Goal: Task Accomplishment & Management: Manage account settings

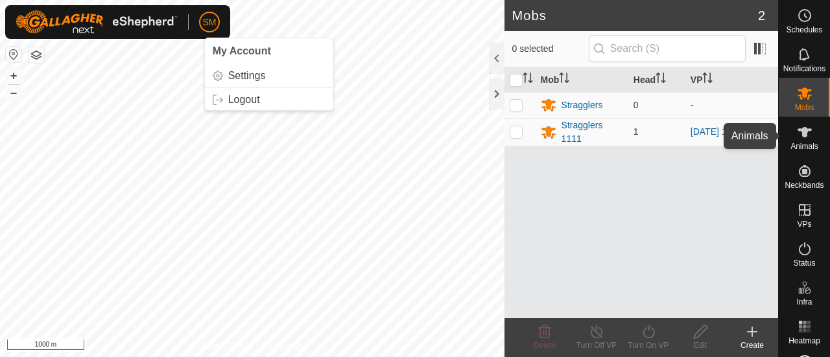
click at [798, 149] on span "Animals" at bounding box center [805, 147] width 28 height 8
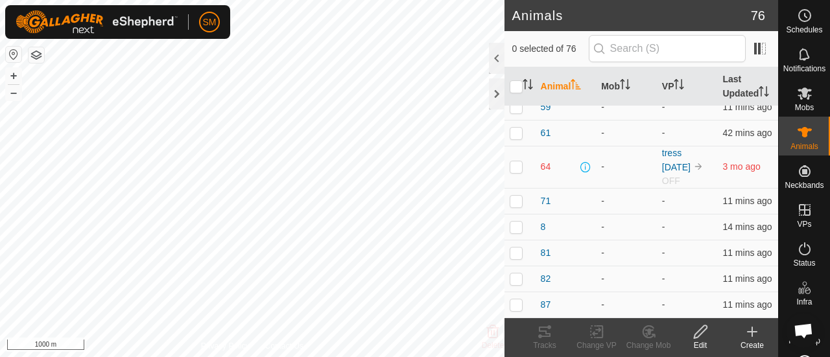
scroll to position [1894, 0]
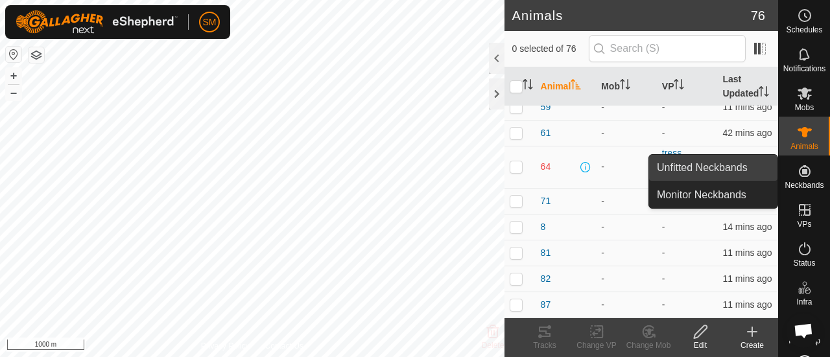
click at [757, 169] on link "Unfitted Neckbands" at bounding box center [713, 168] width 128 height 26
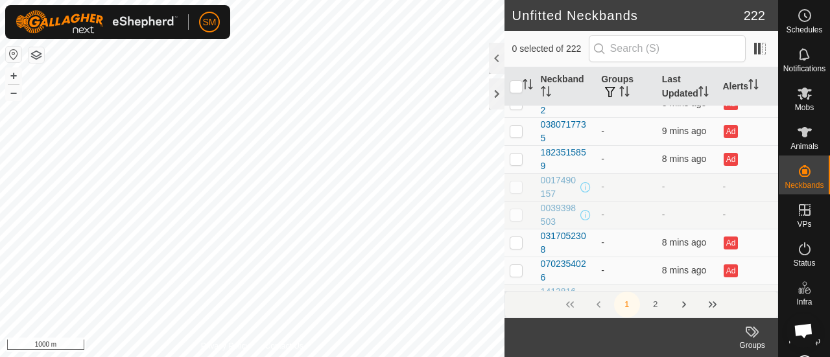
scroll to position [5363, 0]
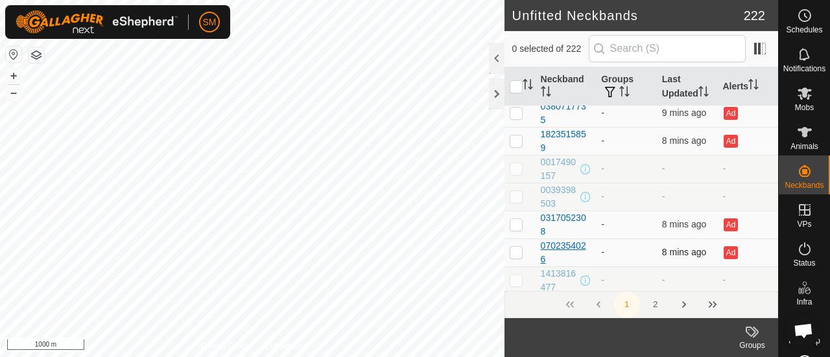
click at [561, 239] on div "0702354026" at bounding box center [566, 252] width 51 height 27
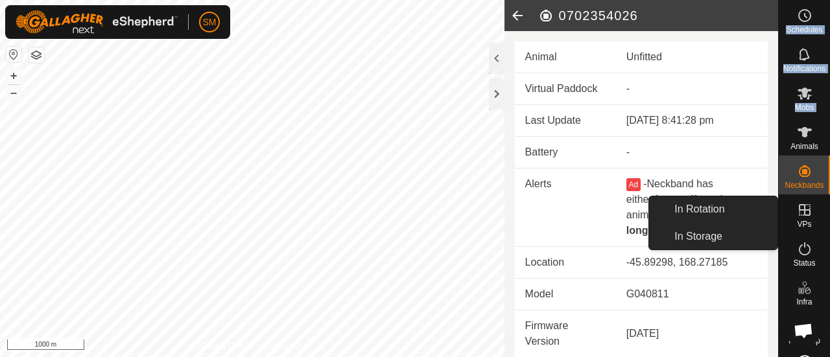
drag, startPoint x: 778, startPoint y: 144, endPoint x: 786, endPoint y: 229, distance: 85.3
click at [786, 229] on nav "Schedules Notifications Mobs Animals Neckbands VPs Status Infra Heatmap Help" at bounding box center [804, 178] width 51 height 357
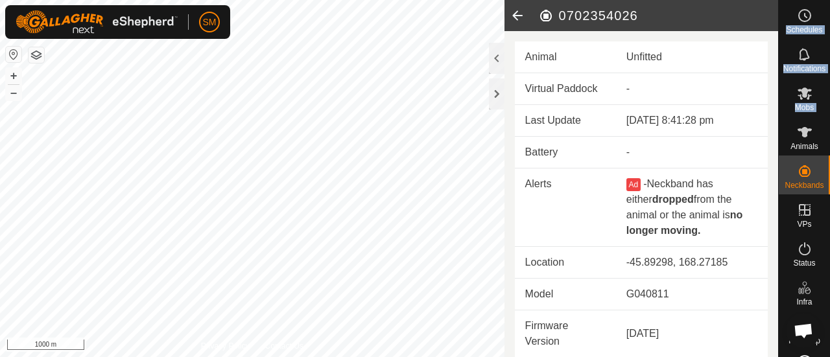
click at [513, 21] on icon at bounding box center [518, 15] width 26 height 31
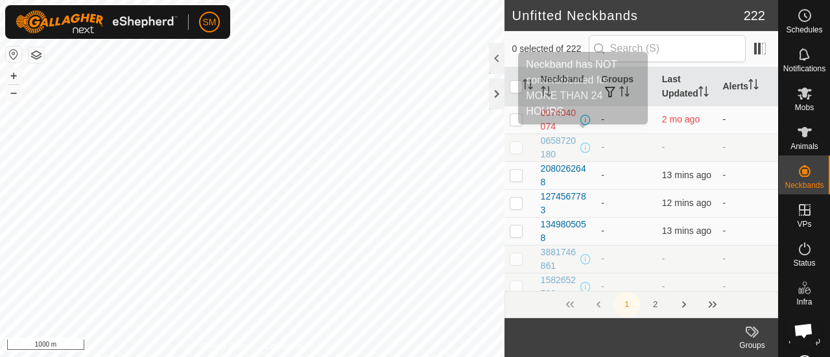
click at [584, 125] on span at bounding box center [586, 120] width 10 height 10
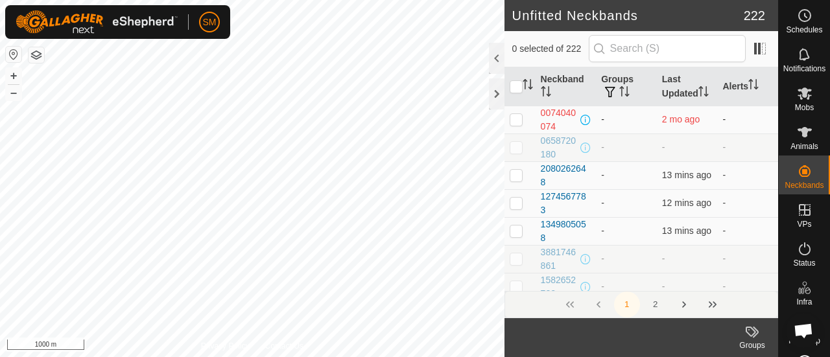
click at [584, 125] on span at bounding box center [586, 120] width 10 height 10
click at [494, 93] on div at bounding box center [497, 93] width 16 height 31
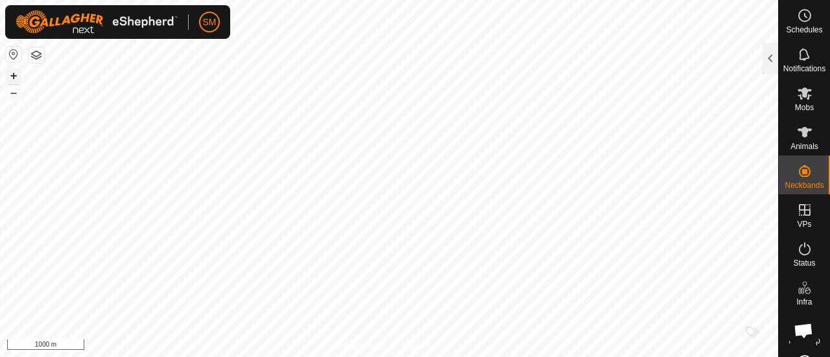
click at [18, 73] on button "+" at bounding box center [14, 76] width 16 height 16
click at [10, 70] on button "+" at bounding box center [14, 76] width 16 height 16
click at [14, 72] on button "+" at bounding box center [14, 76] width 16 height 16
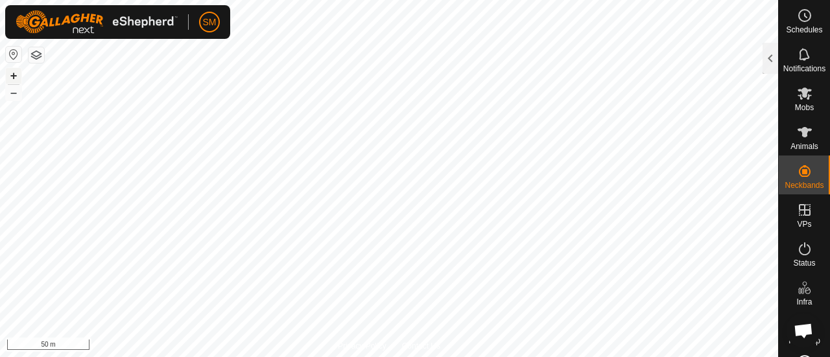
click at [14, 72] on button "+" at bounding box center [14, 76] width 16 height 16
click at [764, 60] on div at bounding box center [771, 58] width 16 height 31
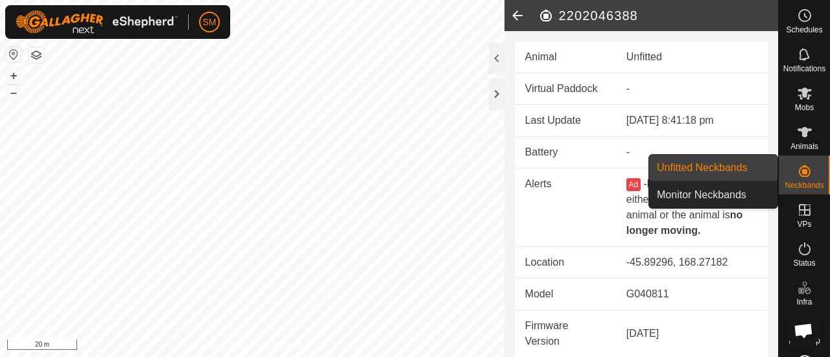
click at [810, 180] on es-neckbands-svg-icon at bounding box center [804, 171] width 23 height 21
click at [713, 304] on td "G040811" at bounding box center [692, 295] width 152 height 32
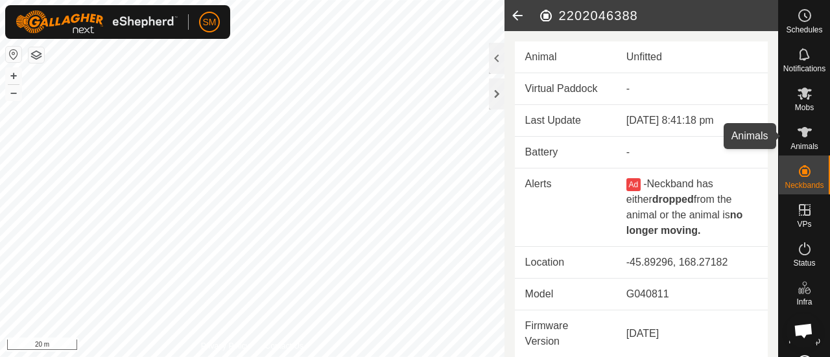
click at [804, 143] on span "Animals" at bounding box center [805, 147] width 28 height 8
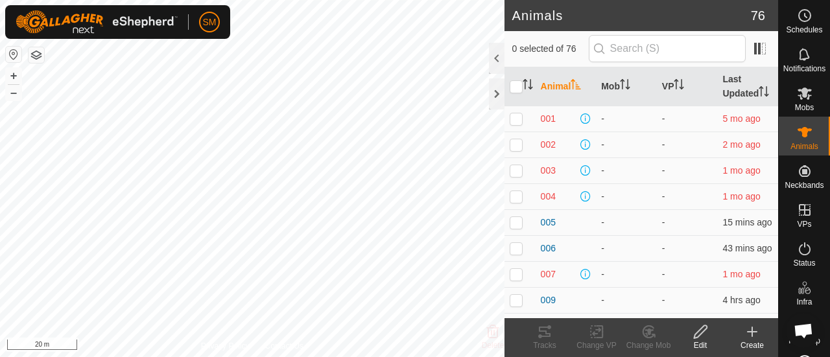
click at [758, 338] on icon at bounding box center [753, 332] width 16 height 16
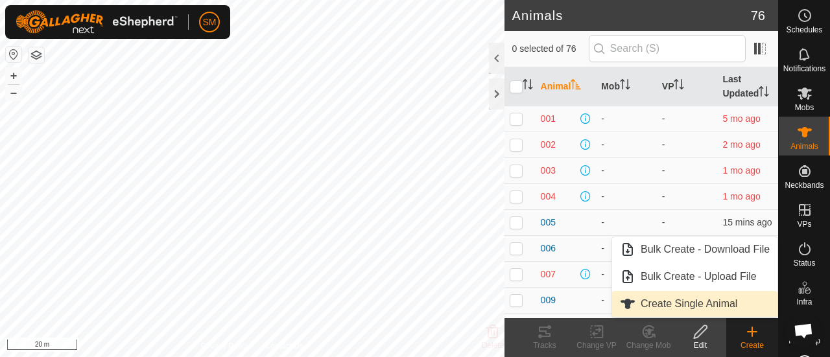
click at [654, 306] on link "Create Single Animal" at bounding box center [694, 304] width 165 height 26
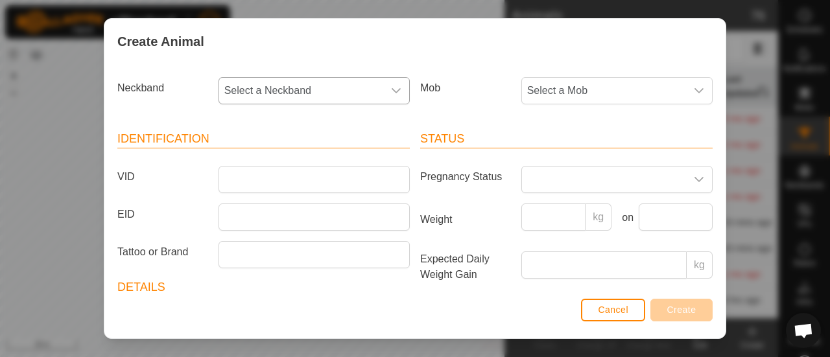
click at [385, 93] on div "dropdown trigger" at bounding box center [396, 91] width 26 height 26
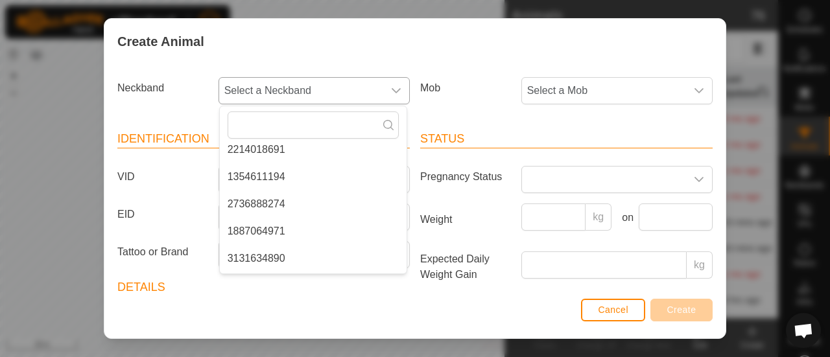
scroll to position [5945, 0]
click at [509, 142] on header "Status" at bounding box center [566, 139] width 293 height 18
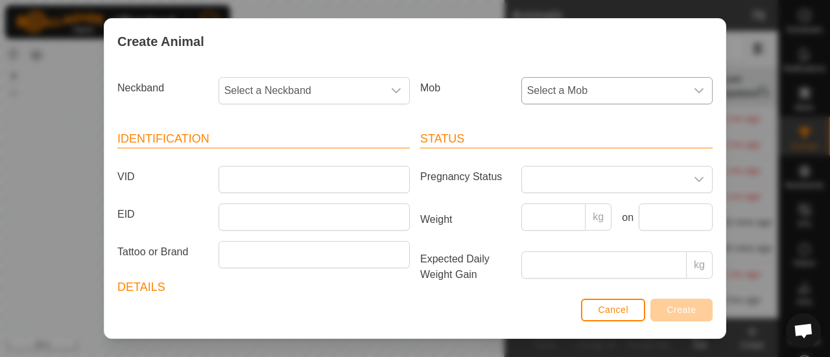
click at [573, 91] on span "Select a Mob" at bounding box center [604, 91] width 164 height 26
click at [435, 97] on label "Mob" at bounding box center [465, 88] width 101 height 22
click at [399, 93] on div "dropdown trigger" at bounding box center [396, 91] width 26 height 26
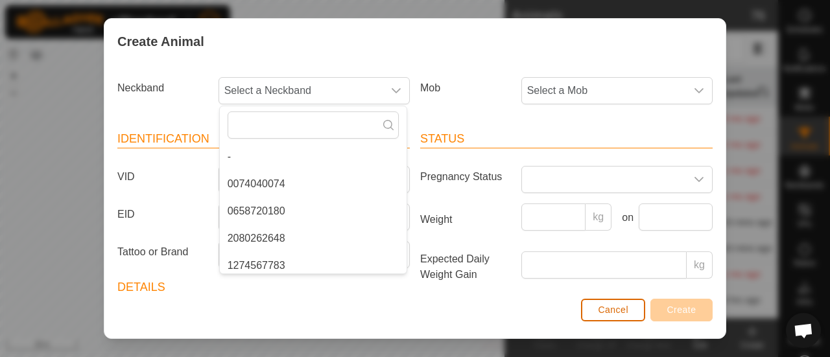
click at [633, 316] on button "Cancel" at bounding box center [613, 310] width 64 height 23
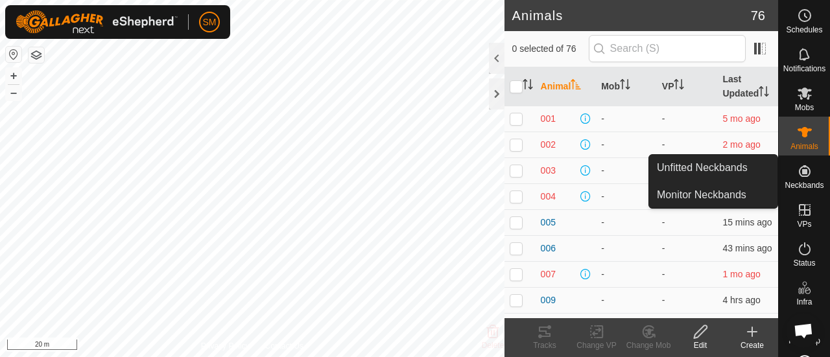
click at [802, 170] on icon at bounding box center [805, 171] width 16 height 16
click at [743, 171] on link "Unfitted Neckbands" at bounding box center [713, 168] width 128 height 26
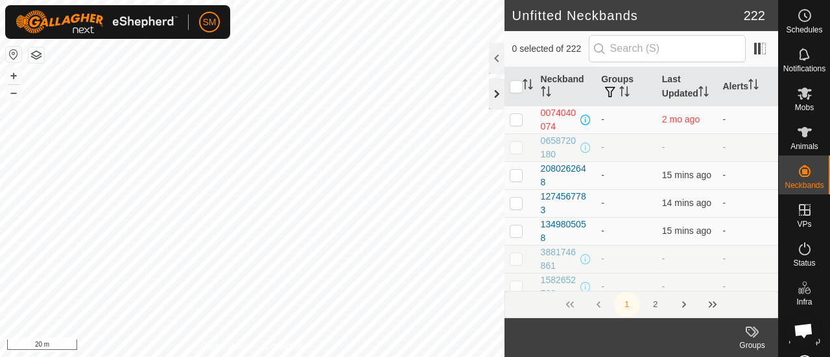
click at [501, 95] on div at bounding box center [497, 93] width 16 height 31
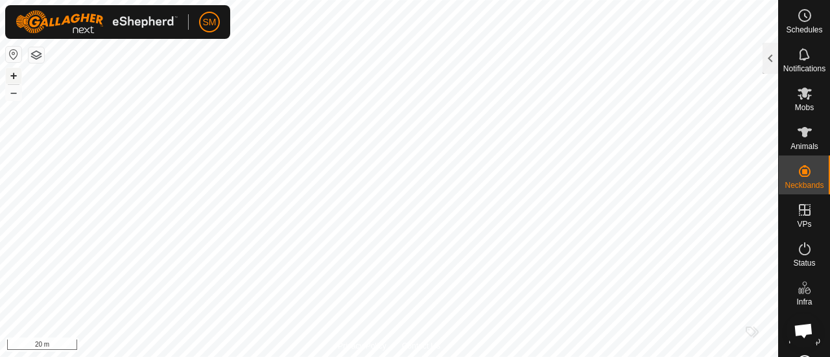
click at [16, 73] on button "+" at bounding box center [14, 76] width 16 height 16
click at [16, 74] on button "+" at bounding box center [14, 76] width 16 height 16
click at [15, 97] on button "–" at bounding box center [14, 93] width 16 height 16
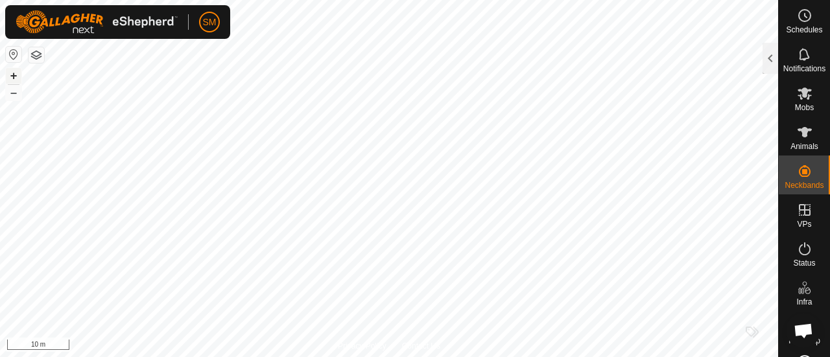
click at [12, 78] on button "+" at bounding box center [14, 76] width 16 height 16
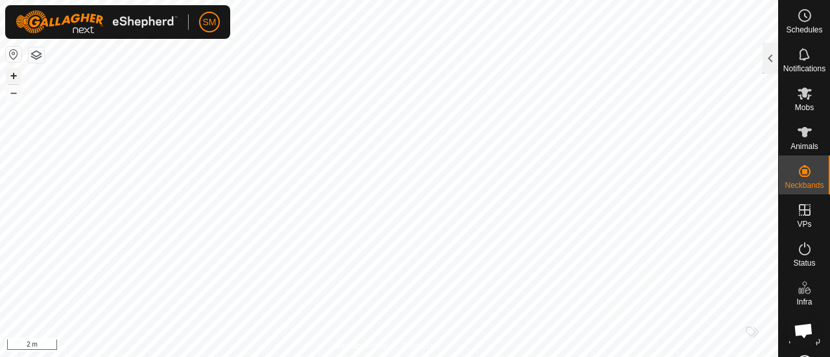
click at [12, 73] on button "+" at bounding box center [14, 76] width 16 height 16
click at [793, 127] on es-animals-svg-icon at bounding box center [804, 132] width 23 height 21
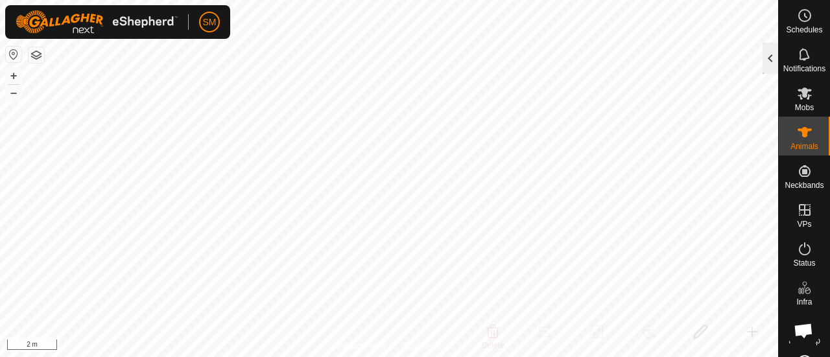
click at [770, 54] on div at bounding box center [771, 58] width 16 height 31
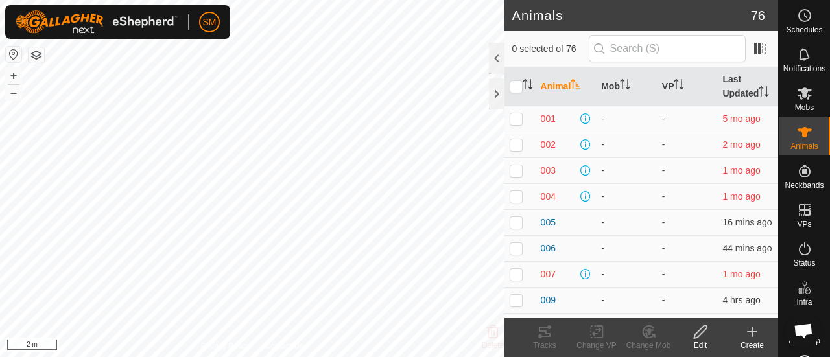
click at [753, 339] on icon at bounding box center [753, 332] width 16 height 16
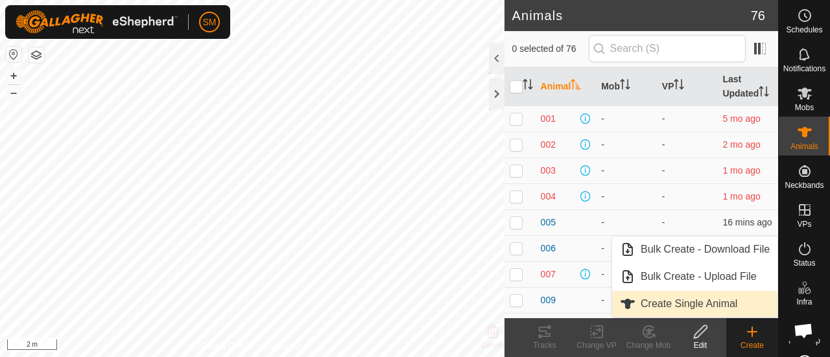
click at [650, 302] on link "Create Single Animal" at bounding box center [694, 304] width 165 height 26
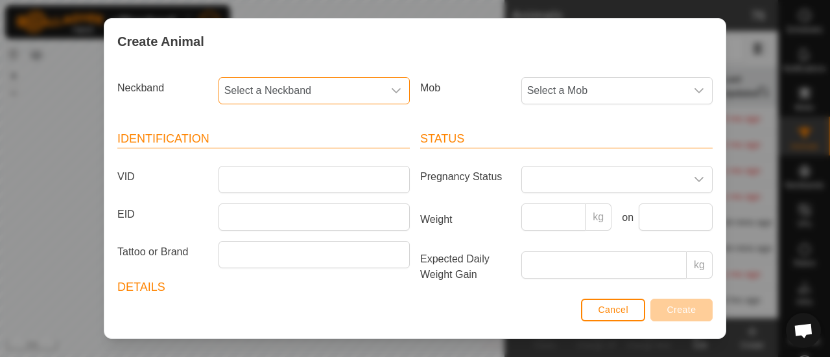
click at [263, 93] on span "Select a Neckband" at bounding box center [301, 91] width 164 height 26
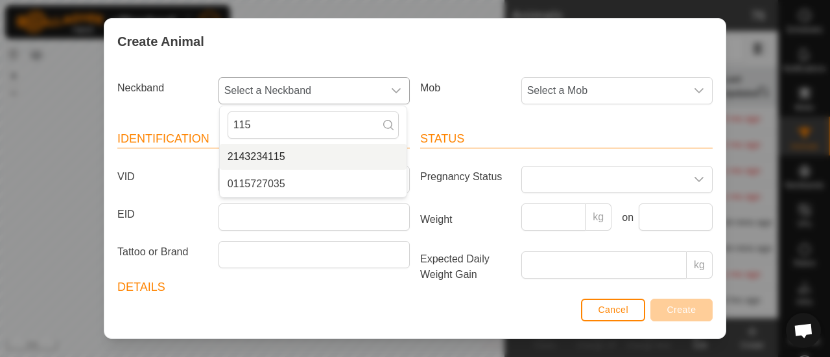
type input "115"
click at [263, 160] on li "2143234115" at bounding box center [313, 157] width 187 height 26
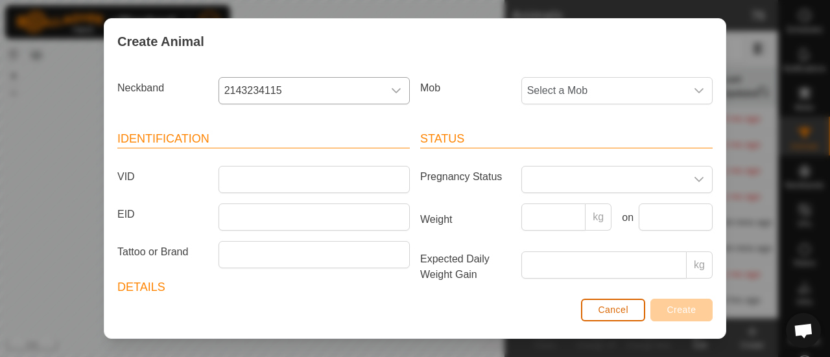
click at [631, 313] on button "Cancel" at bounding box center [613, 310] width 64 height 23
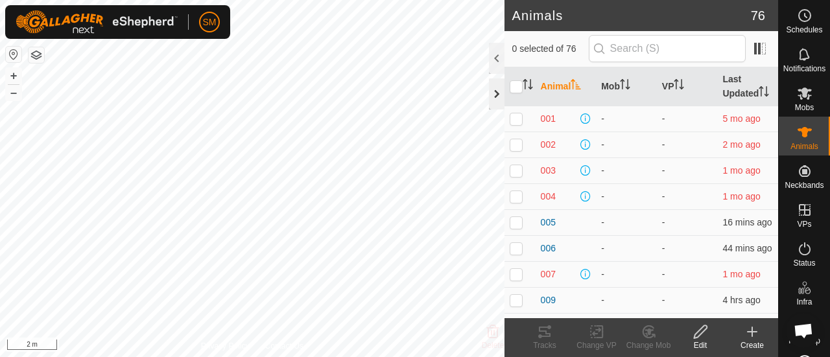
click at [496, 94] on div at bounding box center [497, 93] width 16 height 31
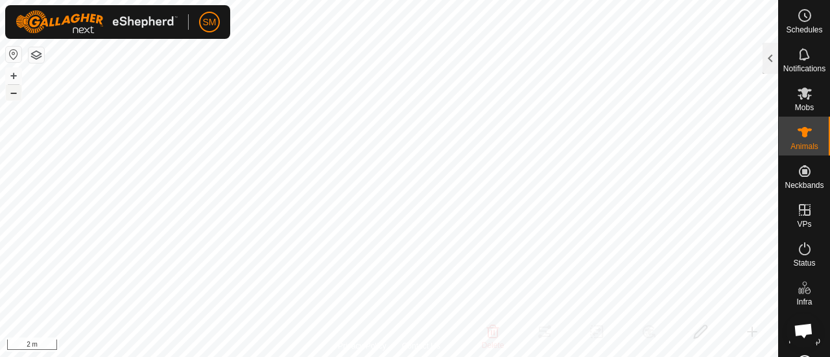
click at [12, 90] on button "–" at bounding box center [14, 93] width 16 height 16
click at [12, 94] on button "–" at bounding box center [14, 93] width 16 height 16
click at [13, 98] on button "–" at bounding box center [14, 93] width 16 height 16
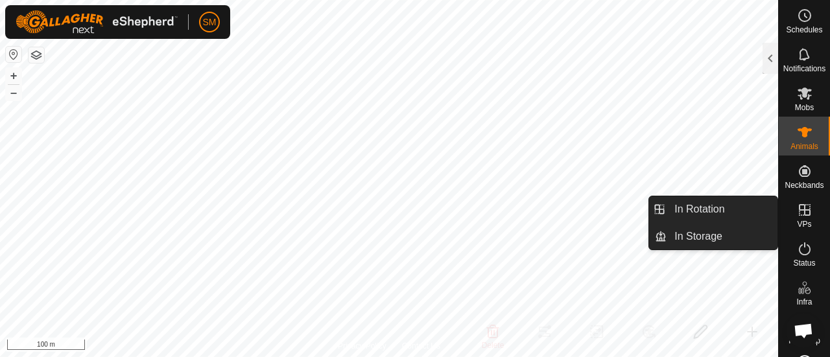
click at [802, 215] on icon at bounding box center [805, 210] width 12 height 12
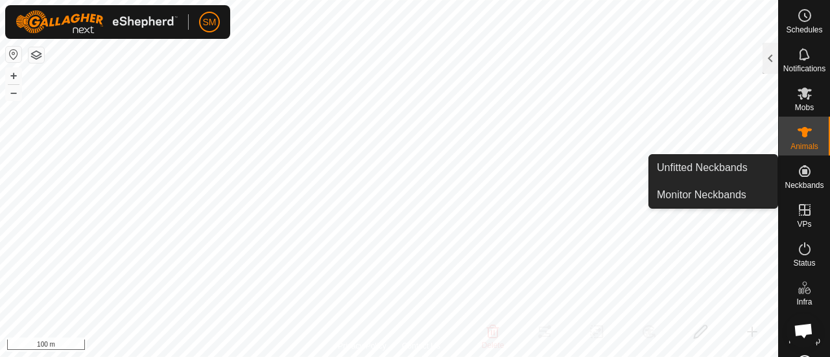
drag, startPoint x: 798, startPoint y: 191, endPoint x: 798, endPoint y: 184, distance: 7.8
click at [798, 184] on span "Neckbands" at bounding box center [804, 186] width 39 height 8
click at [736, 172] on link "Unfitted Neckbands" at bounding box center [713, 168] width 128 height 26
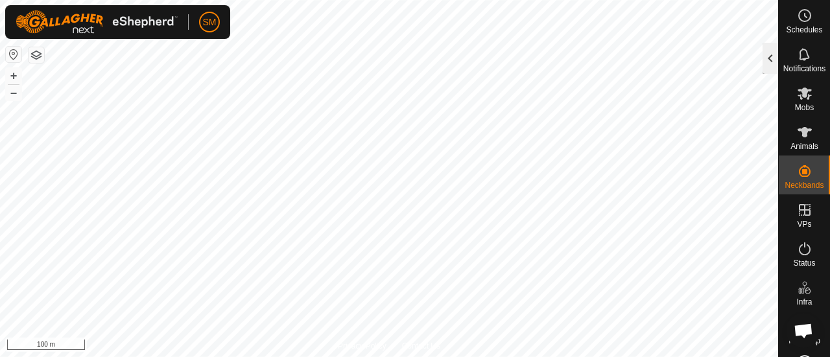
click at [767, 58] on div at bounding box center [771, 58] width 16 height 31
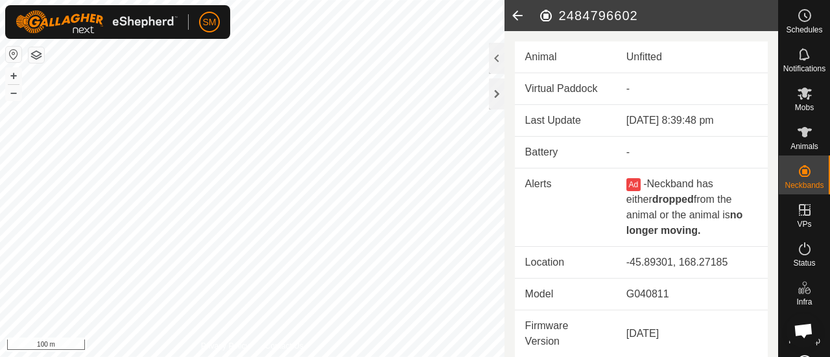
click at [625, 140] on td "-" at bounding box center [692, 153] width 152 height 32
drag, startPoint x: 629, startPoint y: 147, endPoint x: 607, endPoint y: 143, distance: 23.0
click at [607, 143] on tr "Battery -" at bounding box center [641, 153] width 253 height 32
click at [628, 147] on div "-" at bounding box center [692, 153] width 131 height 16
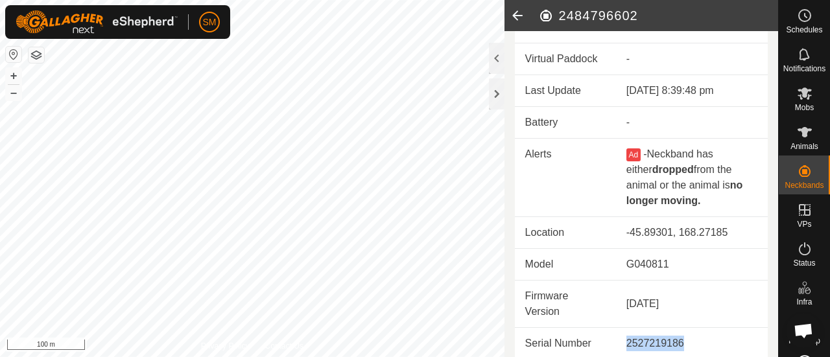
drag, startPoint x: 688, startPoint y: 343, endPoint x: 607, endPoint y: 338, distance: 81.9
click at [607, 338] on tr "Serial Number 2527219186" at bounding box center [641, 344] width 253 height 32
copy tr "2527219186"
click at [810, 134] on es-animals-svg-icon at bounding box center [804, 132] width 23 height 21
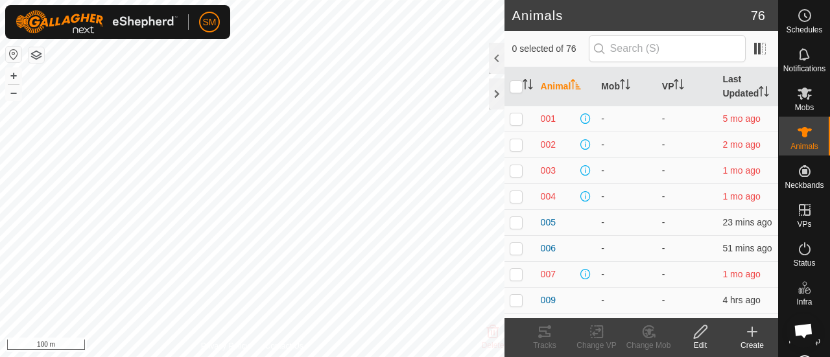
click at [765, 348] on div "Create" at bounding box center [753, 346] width 52 height 12
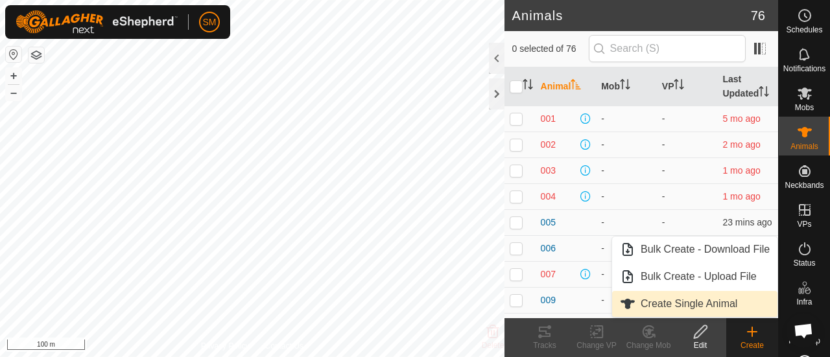
click at [697, 306] on link "Create Single Animal" at bounding box center [694, 304] width 165 height 26
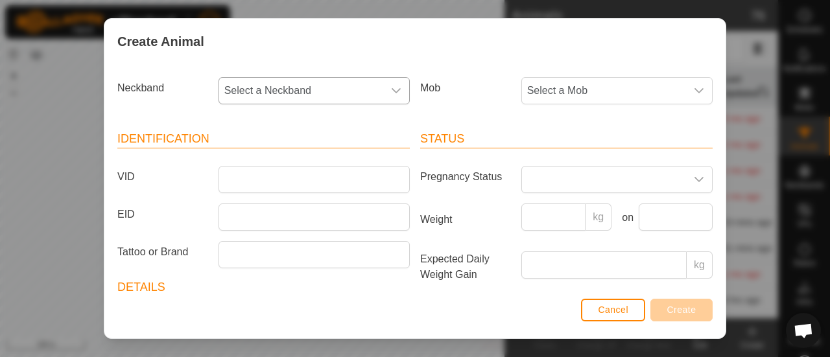
click at [280, 88] on span "Select a Neckband" at bounding box center [301, 91] width 164 height 26
type input "2527219186"
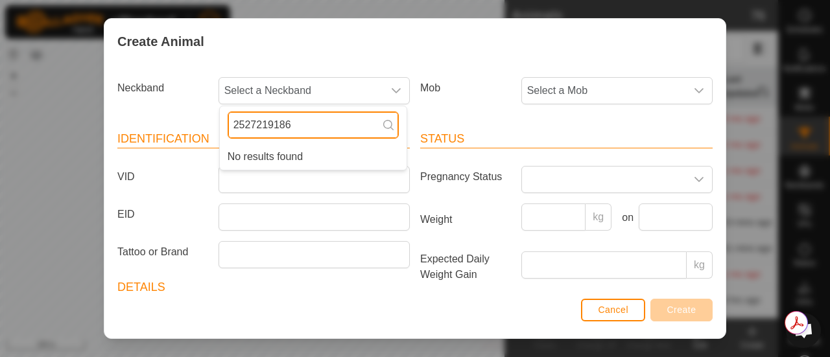
drag, startPoint x: 258, startPoint y: 124, endPoint x: 178, endPoint y: 125, distance: 79.8
click at [178, 125] on section "Neckband Select a Neckband 2527219186 No results found Mob Select a Mob Identif…" at bounding box center [415, 265] width 596 height 386
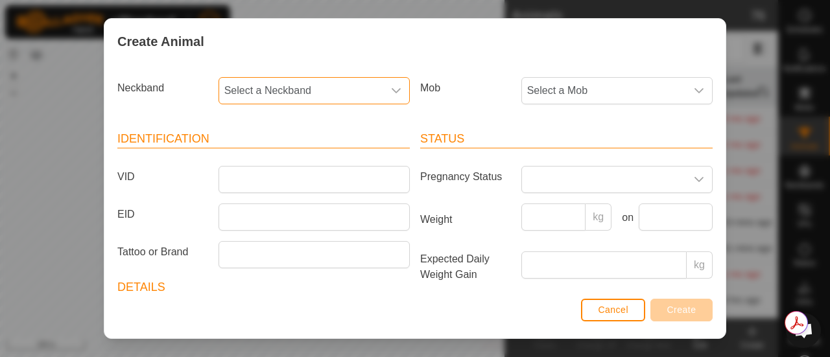
click at [253, 97] on span "Select a Neckband" at bounding box center [301, 91] width 164 height 26
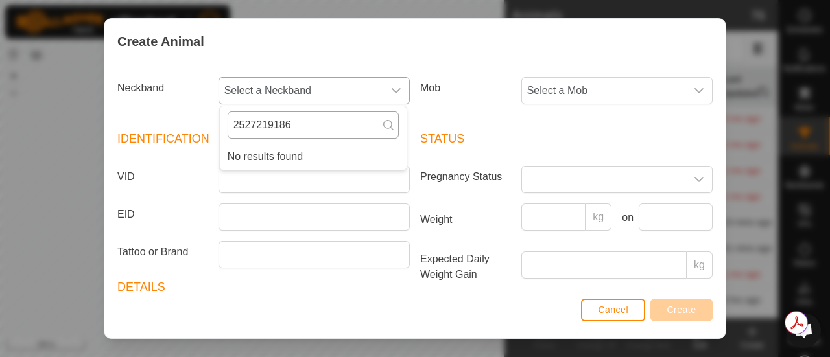
click at [254, 120] on input "2527219186" at bounding box center [313, 125] width 171 height 27
click at [336, 110] on div "\527219186" at bounding box center [313, 125] width 187 height 38
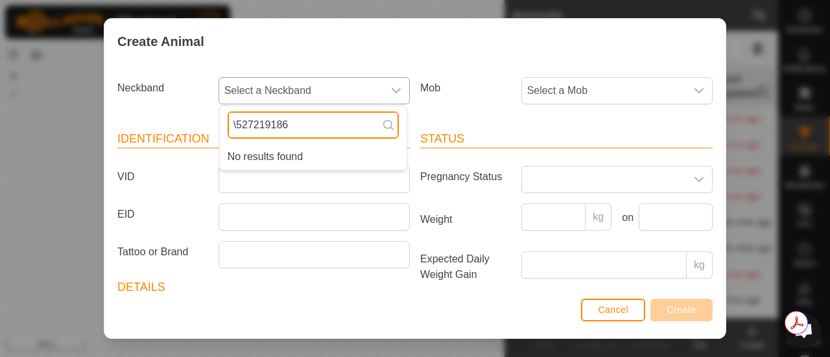
click at [331, 123] on input "\527219186" at bounding box center [313, 125] width 171 height 27
click at [235, 122] on input "\527219186" at bounding box center [313, 125] width 171 height 27
type input "2527219186"
drag, startPoint x: 311, startPoint y: 117, endPoint x: 0, endPoint y: 190, distance: 319.8
click at [0, 190] on div "Create Animal Neckband Select a Neckband 2527219186 No results found Mob Select…" at bounding box center [415, 178] width 830 height 357
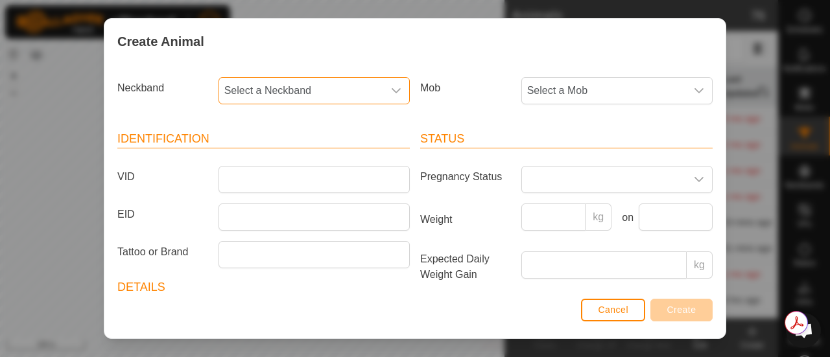
click at [296, 99] on span "Select a Neckband" at bounding box center [301, 91] width 164 height 26
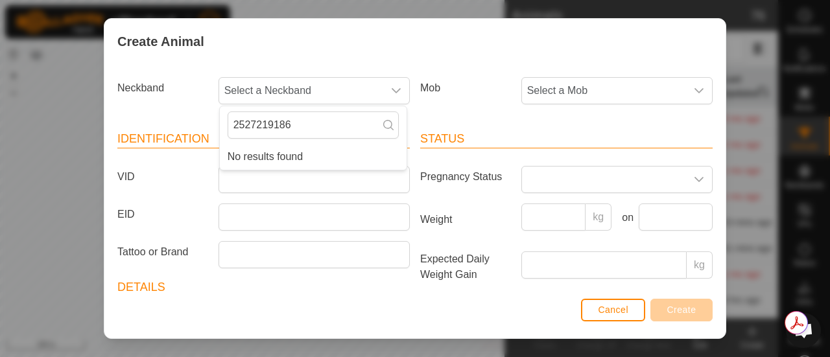
drag, startPoint x: 297, startPoint y: 125, endPoint x: 63, endPoint y: 102, distance: 235.3
click at [63, 102] on div "Create Animal Neckband Select a Neckband 2527219186 No results found Mob Select…" at bounding box center [415, 178] width 830 height 357
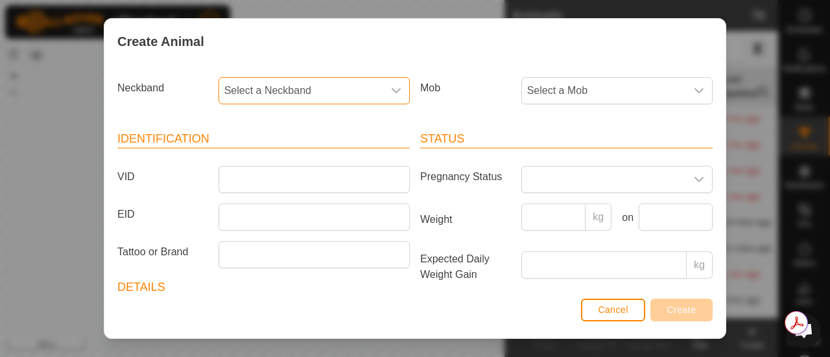
click at [292, 85] on span "Select a Neckband" at bounding box center [301, 91] width 164 height 26
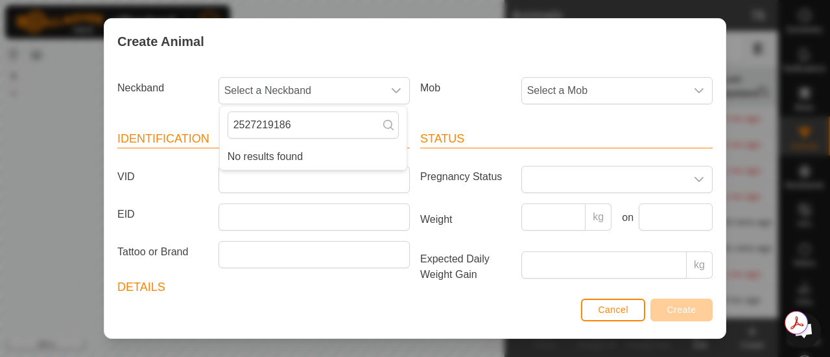
drag, startPoint x: 304, startPoint y: 125, endPoint x: 127, endPoint y: 115, distance: 177.4
click at [127, 115] on section "Neckband Select a Neckband 2527219186 No results found Mob Select a Mob Identif…" at bounding box center [415, 265] width 596 height 386
click at [272, 93] on span "Select a Neckband" at bounding box center [301, 91] width 164 height 26
drag, startPoint x: 298, startPoint y: 133, endPoint x: 162, endPoint y: 135, distance: 136.2
click at [162, 135] on section "Neckband Select a Neckband 2527219186 No results found Mob Select a Mob Identif…" at bounding box center [415, 265] width 596 height 386
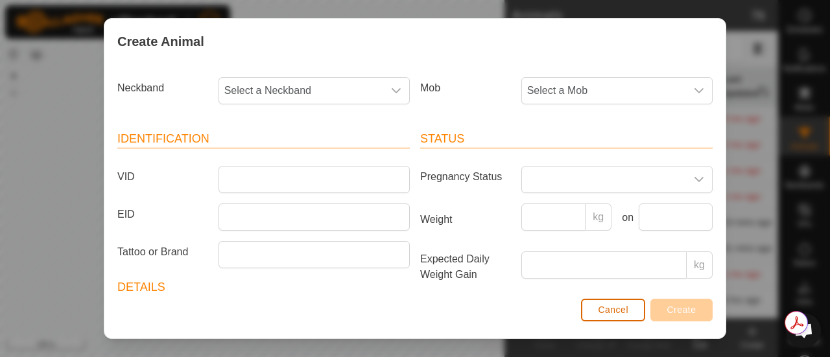
click at [631, 309] on button "Cancel" at bounding box center [613, 310] width 64 height 23
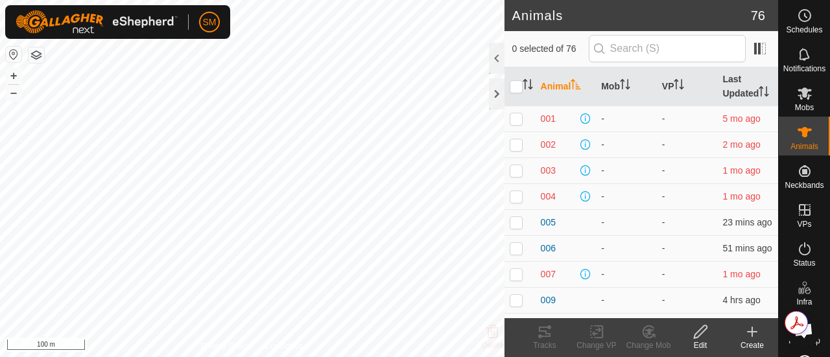
click at [755, 347] on div "Create" at bounding box center [753, 346] width 52 height 12
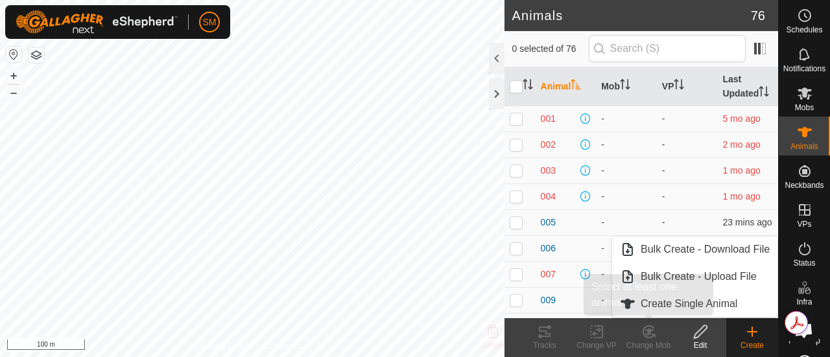
click at [658, 319] on div "Change Mob" at bounding box center [649, 338] width 52 height 39
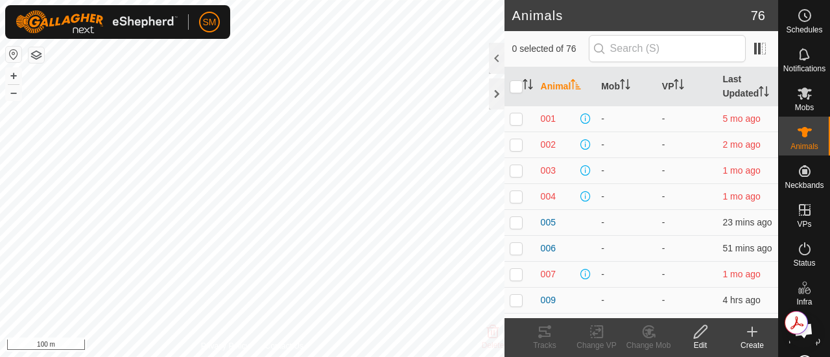
click at [759, 338] on icon at bounding box center [753, 332] width 16 height 16
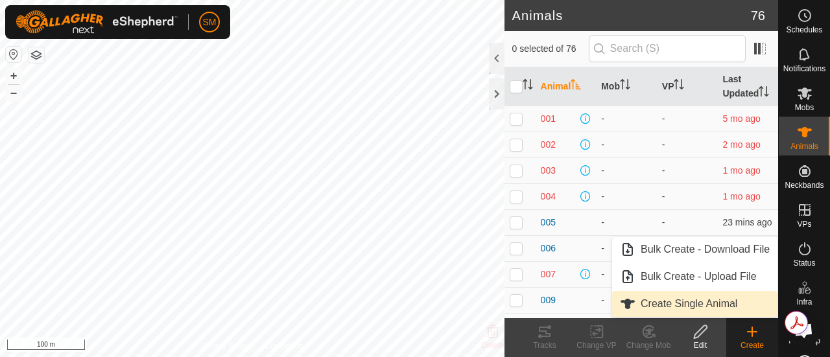
click at [654, 298] on link "Create Single Animal" at bounding box center [694, 304] width 165 height 26
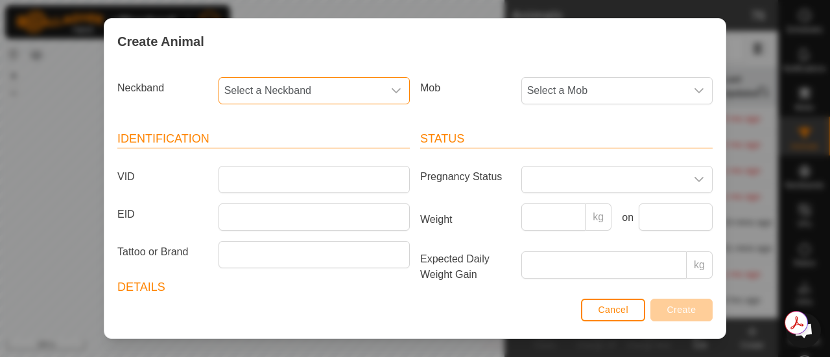
click at [317, 93] on span "Select a Neckband" at bounding box center [301, 91] width 164 height 26
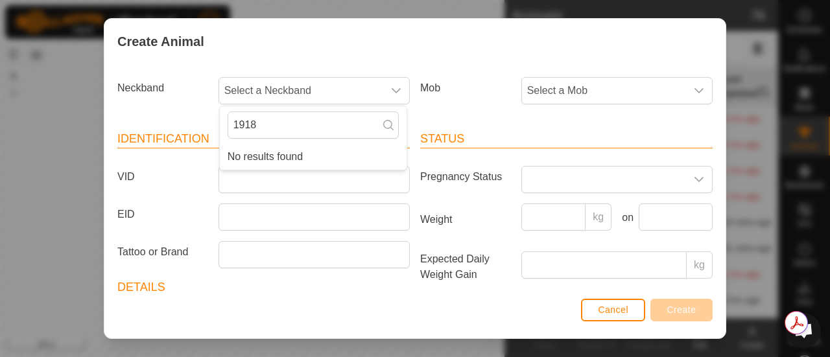
type input "19186"
drag, startPoint x: 291, startPoint y: 132, endPoint x: 114, endPoint y: 137, distance: 176.5
click at [117, 137] on section "Neckband Select a Neckband 19186 No results found Mob Select a Mob Identificati…" at bounding box center [415, 265] width 596 height 386
click at [620, 320] on button "Cancel" at bounding box center [613, 310] width 64 height 23
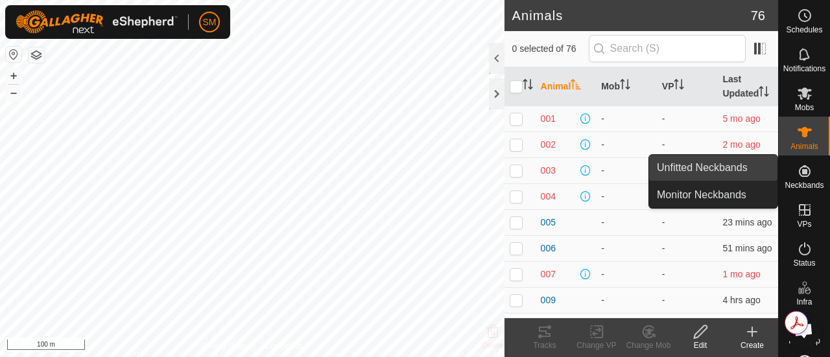
click at [735, 173] on link "Unfitted Neckbands" at bounding box center [713, 168] width 128 height 26
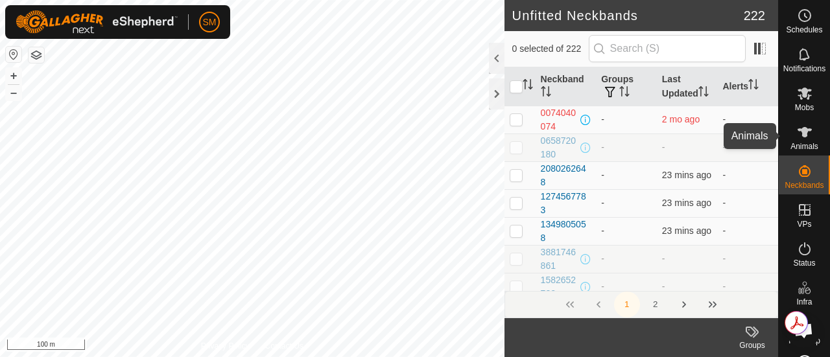
click at [803, 137] on icon at bounding box center [805, 133] width 16 height 16
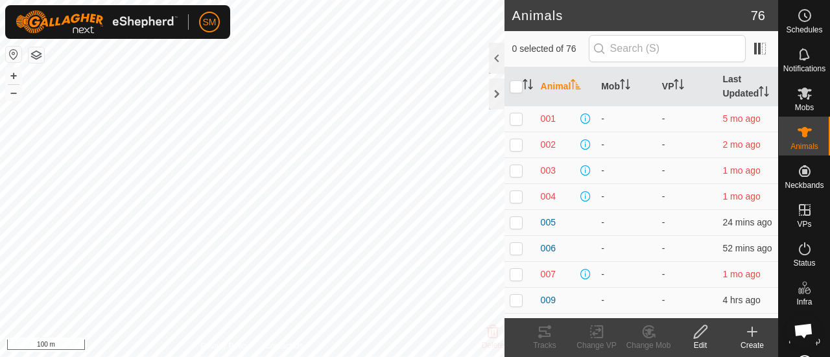
click at [749, 335] on icon at bounding box center [753, 332] width 16 height 16
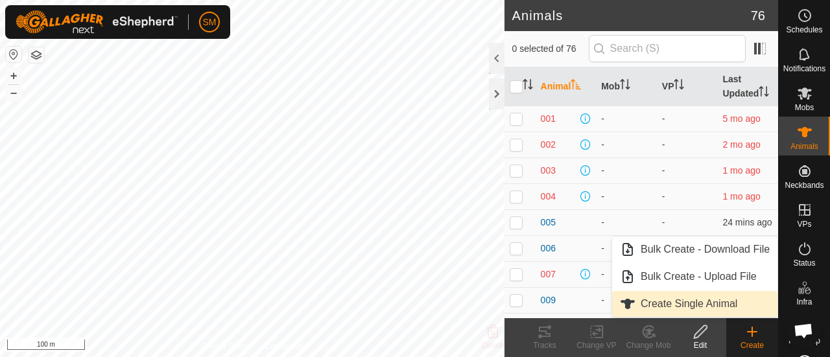
click at [686, 308] on link "Create Single Animal" at bounding box center [694, 304] width 165 height 26
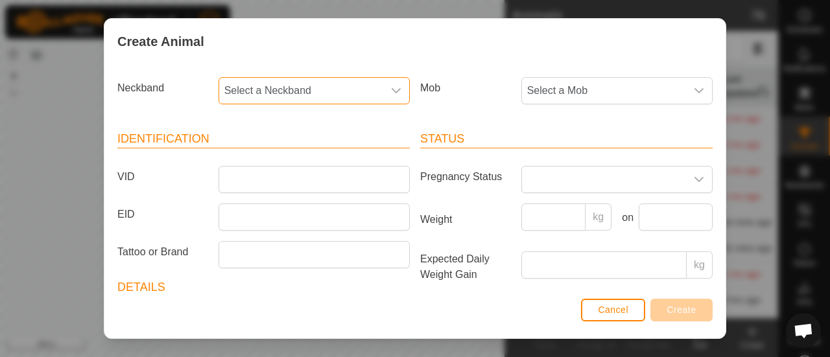
click at [374, 90] on span "Select a Neckband" at bounding box center [301, 91] width 164 height 26
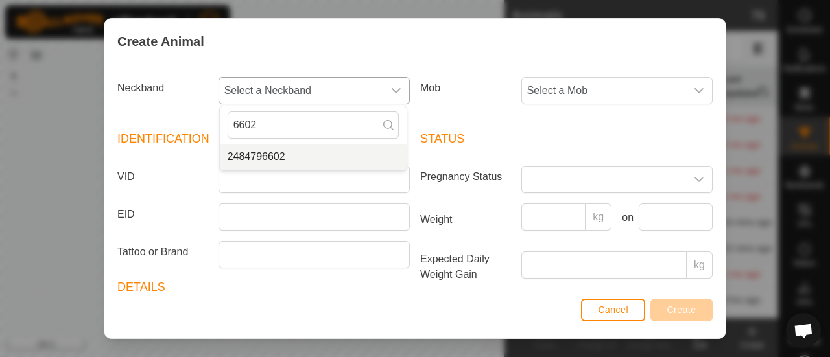
type input "6602"
click at [304, 154] on li "2484796602" at bounding box center [313, 157] width 187 height 26
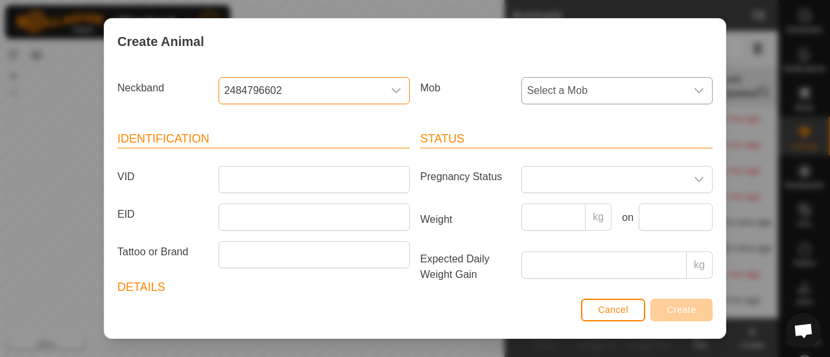
click at [607, 85] on span "Select a Mob" at bounding box center [604, 91] width 164 height 26
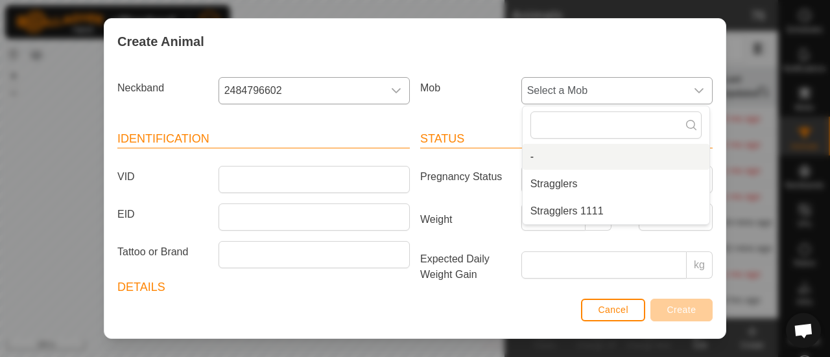
click at [562, 165] on li "-" at bounding box center [616, 157] width 187 height 26
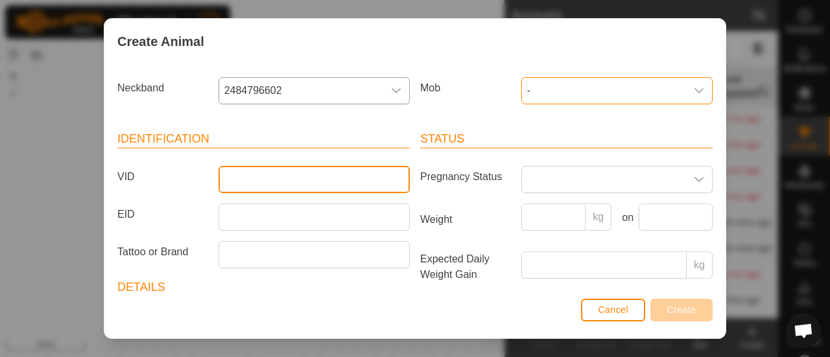
click at [346, 167] on input "VID" at bounding box center [314, 179] width 191 height 27
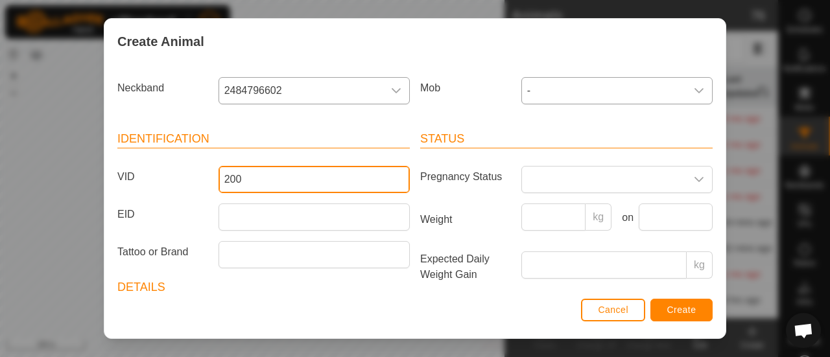
type input "200"
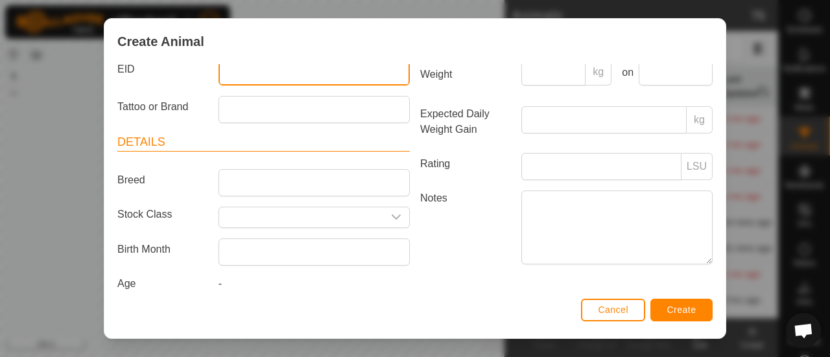
scroll to position [159, 0]
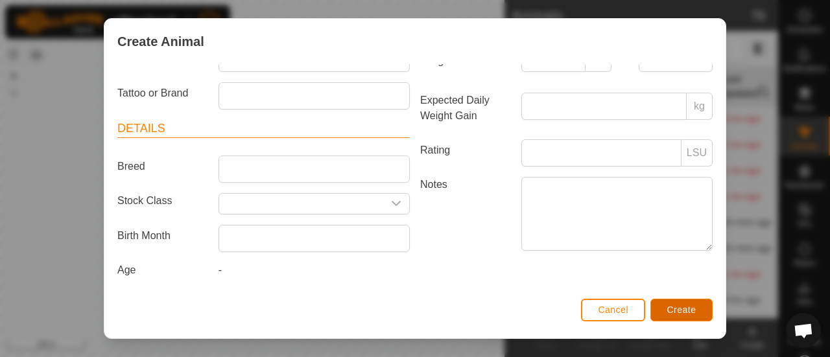
click at [686, 315] on span "Create" at bounding box center [682, 310] width 29 height 10
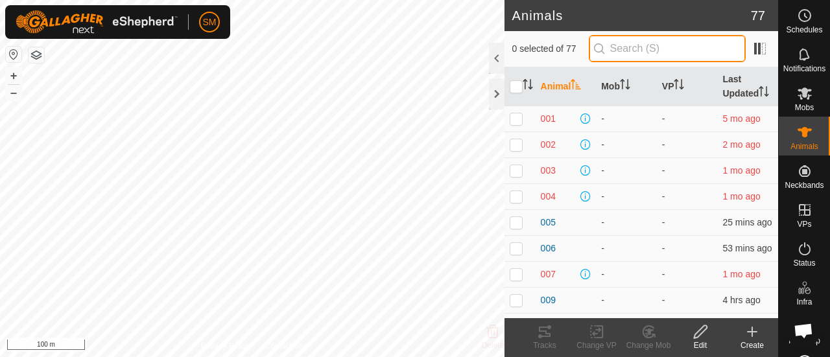
click at [632, 49] on input "text" at bounding box center [667, 48] width 157 height 27
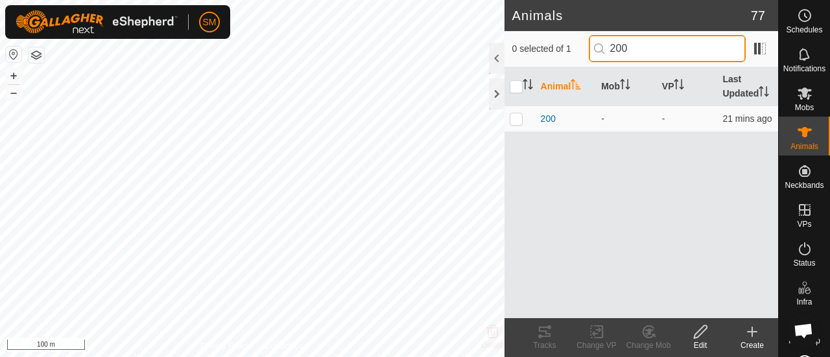
type input "200"
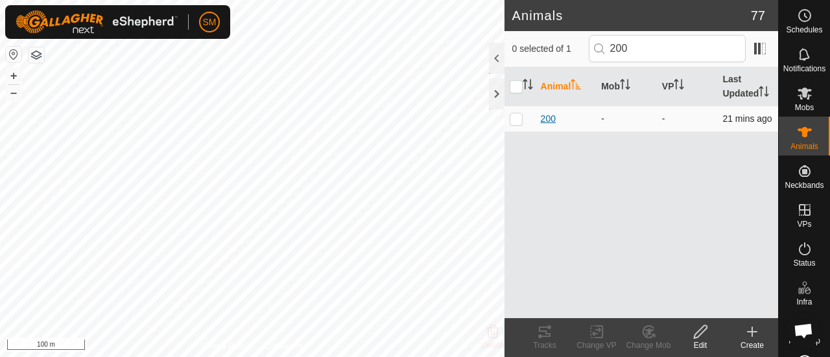
click at [548, 123] on span "200" at bounding box center [548, 119] width 15 height 14
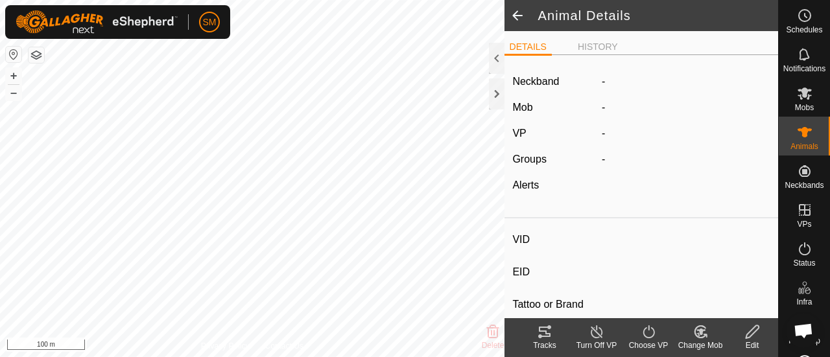
type input "200"
type input "-"
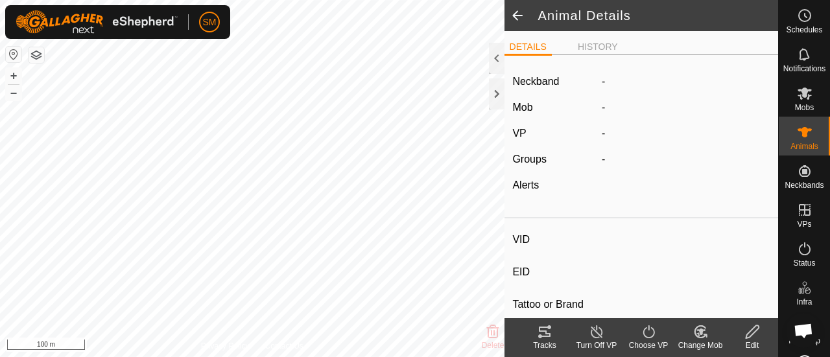
type input "0 kg"
type input "-"
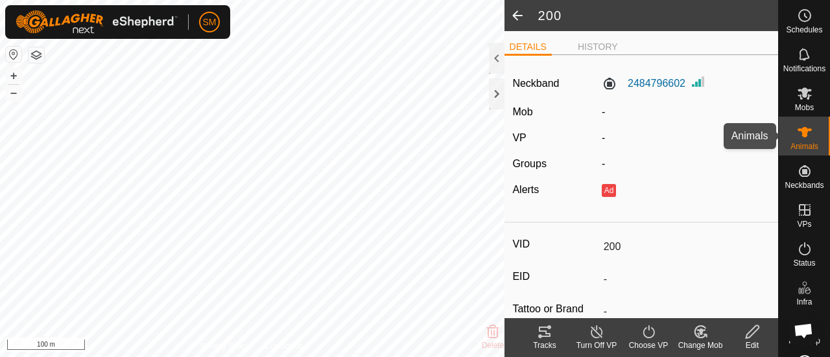
click at [799, 130] on icon at bounding box center [805, 132] width 14 height 10
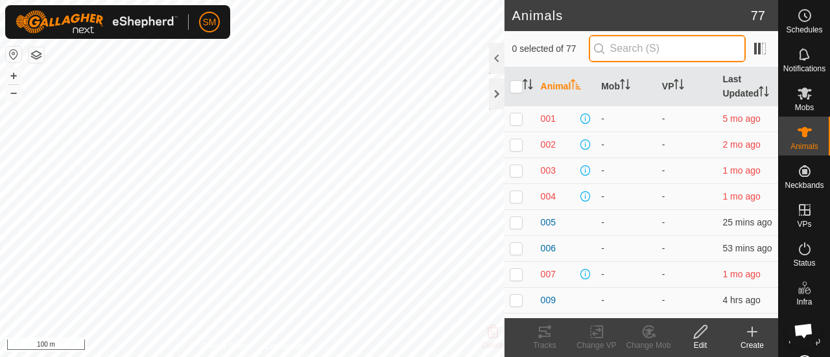
click at [647, 51] on input "text" at bounding box center [667, 48] width 157 height 27
type input "200"
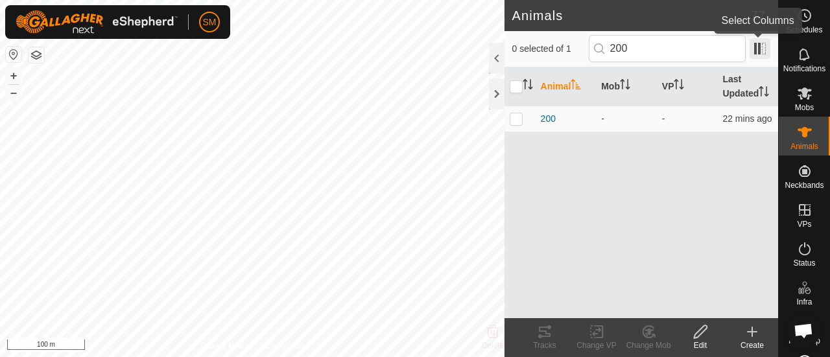
click at [762, 49] on span at bounding box center [760, 48] width 21 height 21
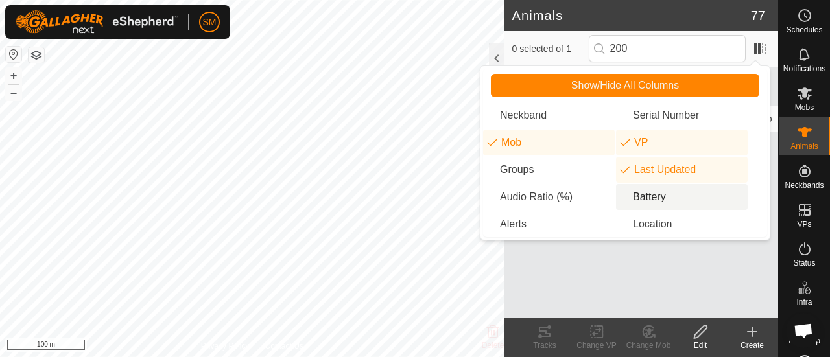
click at [664, 205] on li "Battery" at bounding box center [682, 197] width 132 height 26
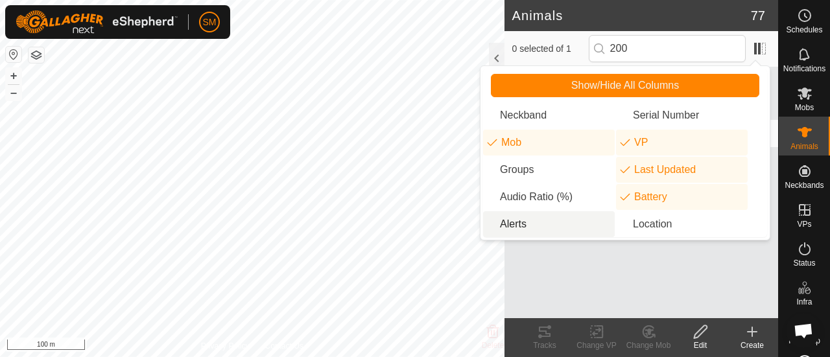
click at [561, 224] on li "Alerts" at bounding box center [549, 224] width 132 height 26
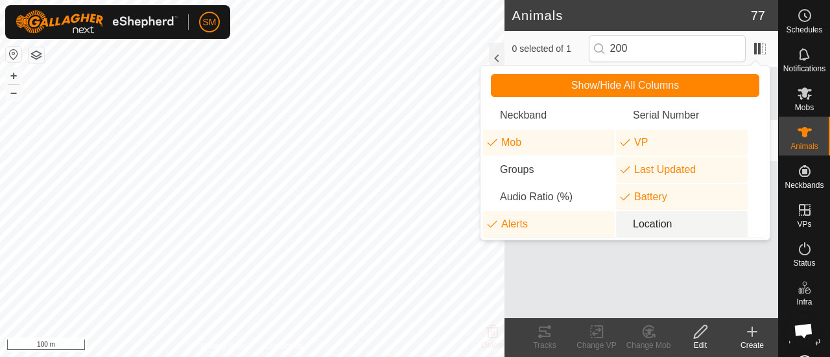
click at [657, 224] on li "Location" at bounding box center [682, 224] width 132 height 26
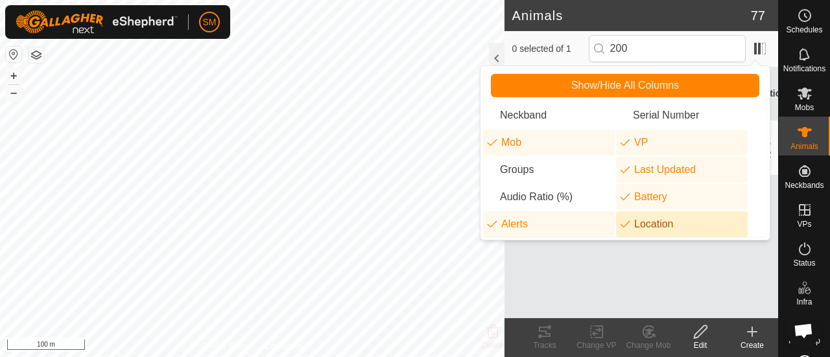
click at [680, 311] on div "Animal Mob VP Last Updated Battery Alerts Location 200 - - 22 mins ago - Ad -45…" at bounding box center [642, 192] width 274 height 251
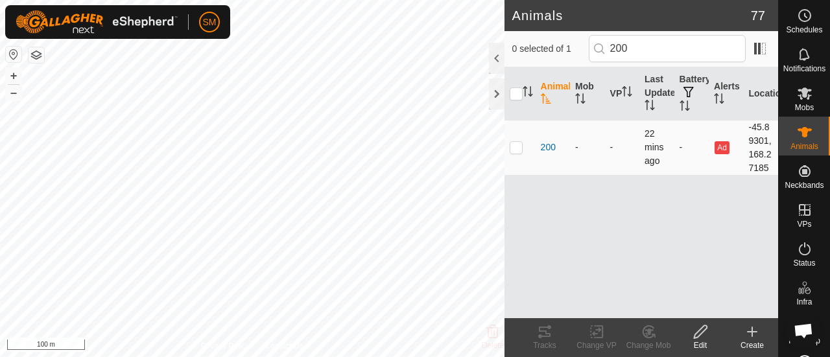
click at [681, 146] on td "-" at bounding box center [692, 147] width 34 height 55
click at [513, 150] on p-checkbox at bounding box center [516, 147] width 13 height 10
checkbox input "true"
click at [548, 143] on span "200" at bounding box center [548, 148] width 15 height 14
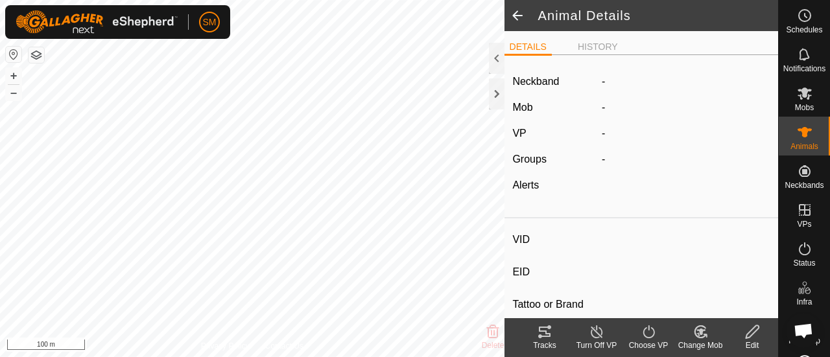
type input "200"
type input "-"
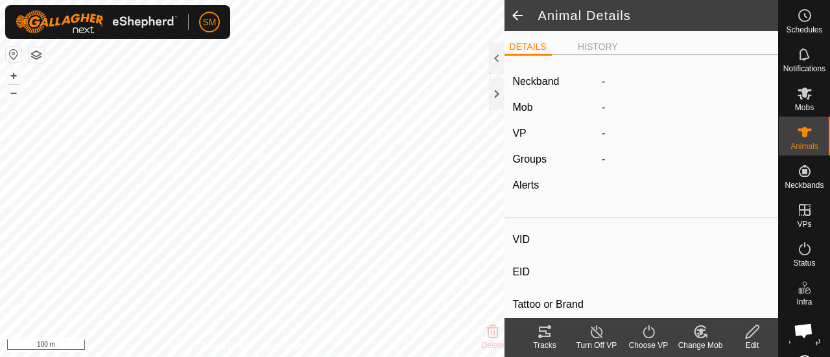
type input "0 kg"
type input "-"
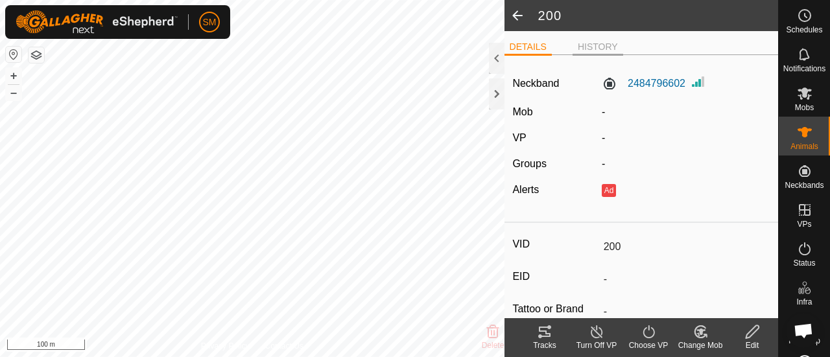
click at [596, 49] on li "HISTORY" at bounding box center [598, 48] width 51 height 16
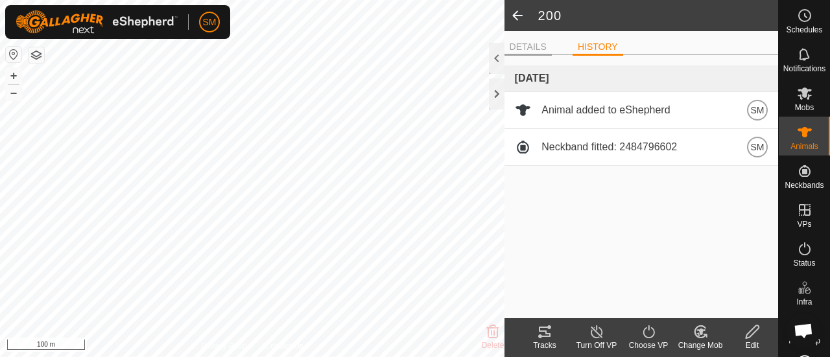
click at [537, 47] on li "DETAILS" at bounding box center [528, 48] width 47 height 16
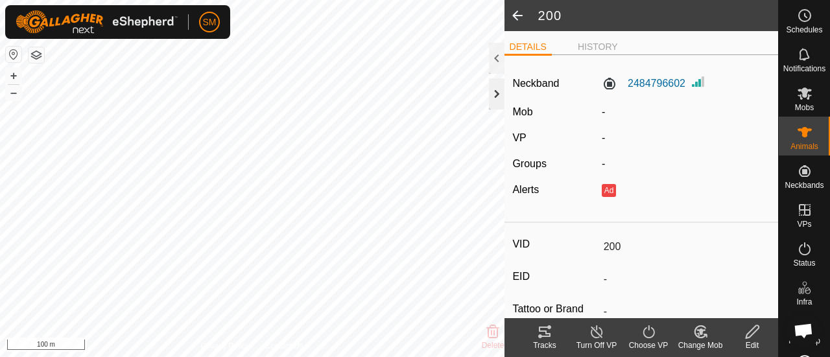
click at [501, 100] on div at bounding box center [497, 93] width 16 height 31
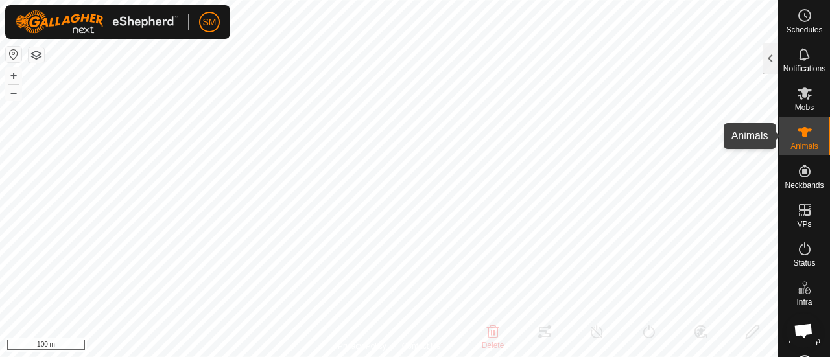
click at [805, 130] on icon at bounding box center [805, 132] width 14 height 10
click at [795, 149] on span "Animals" at bounding box center [805, 147] width 28 height 8
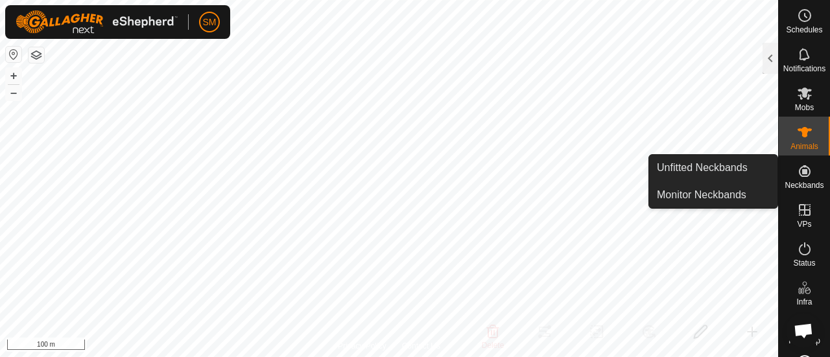
click at [801, 180] on es-neckbands-svg-icon at bounding box center [804, 171] width 23 height 21
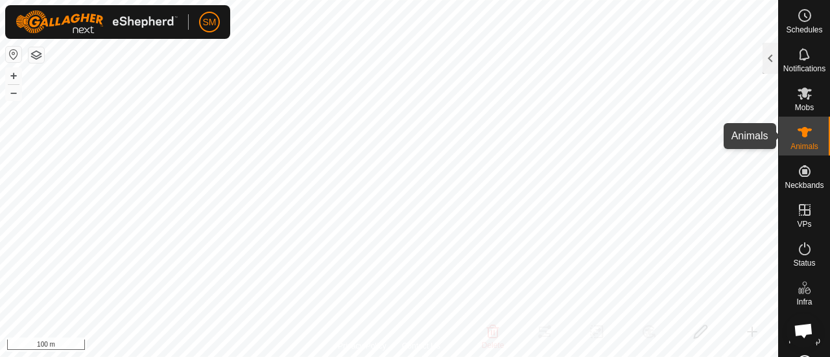
click at [798, 134] on icon at bounding box center [805, 132] width 14 height 10
click at [778, 59] on div at bounding box center [771, 58] width 16 height 31
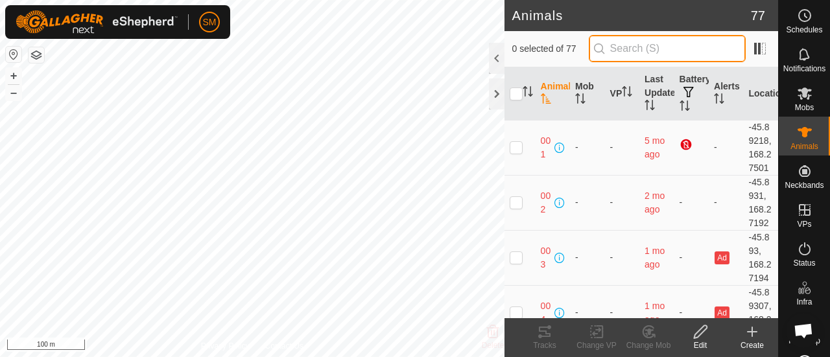
click at [644, 47] on input "text" at bounding box center [667, 48] width 157 height 27
type input "200"
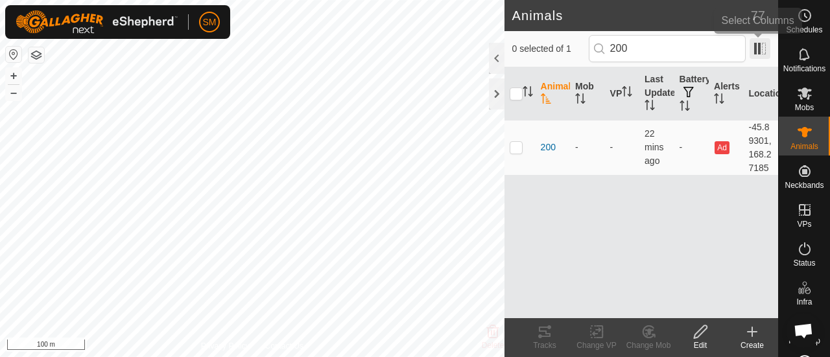
click at [760, 55] on span at bounding box center [760, 48] width 21 height 21
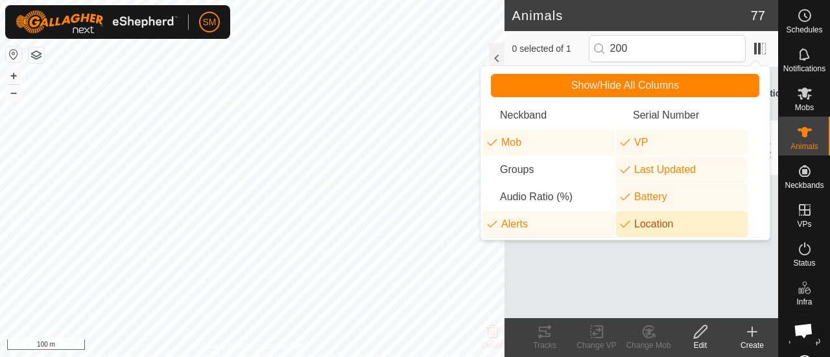
click at [653, 231] on li "Location" at bounding box center [682, 224] width 132 height 26
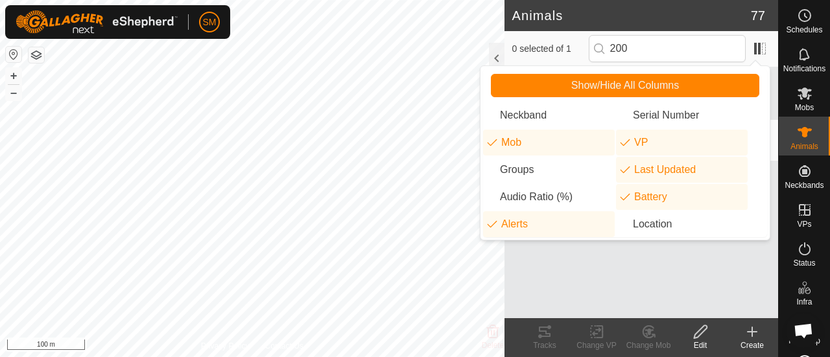
click at [653, 279] on div "Animal Mob VP Last Updated Battery Alerts 200 - - 22 mins ago - Ad" at bounding box center [642, 192] width 274 height 251
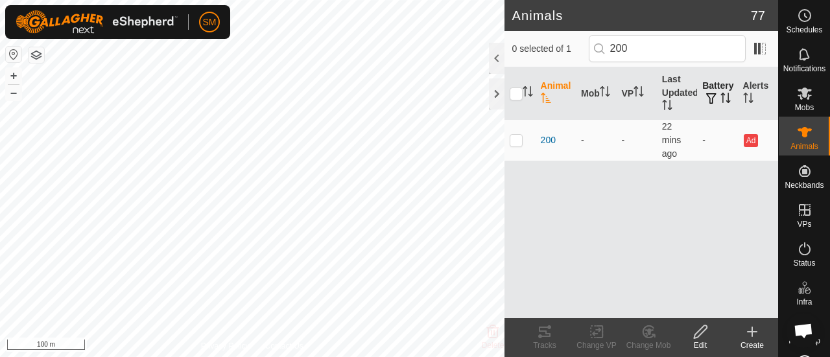
click at [725, 94] on icon "Activate to sort" at bounding box center [723, 94] width 5 height 3
click at [758, 108] on th "Alerts" at bounding box center [758, 93] width 40 height 53
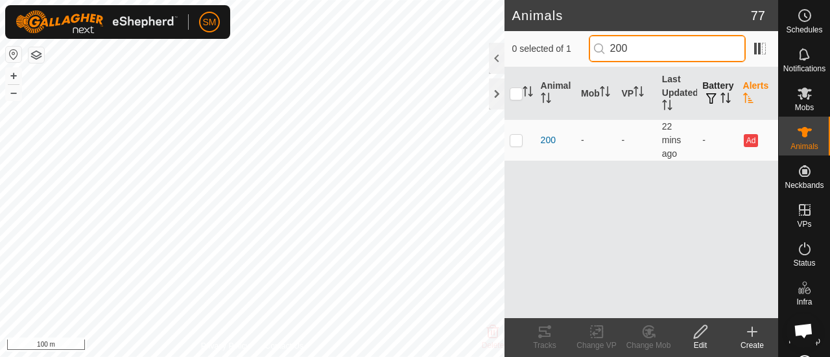
drag, startPoint x: 666, startPoint y: 53, endPoint x: 566, endPoint y: 28, distance: 102.9
click at [566, 28] on article "Animals 77 0 selected of 1 200 Animal Mob VP Last Updated Battery Alerts 200 - …" at bounding box center [642, 178] width 274 height 357
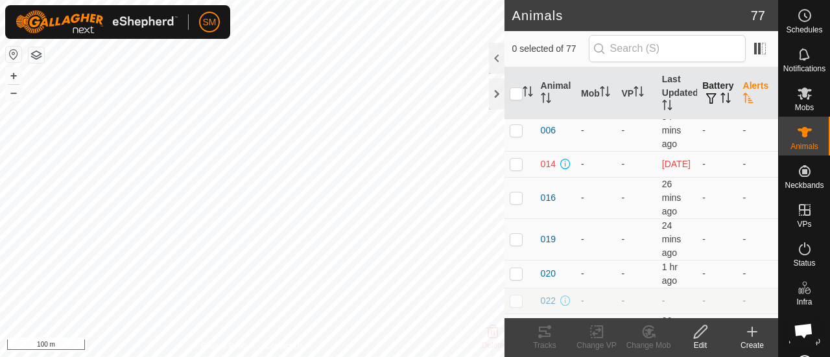
scroll to position [125, 0]
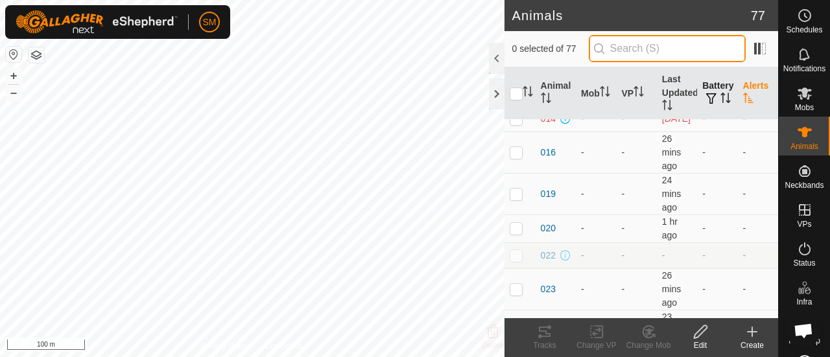
click at [612, 58] on input "text" at bounding box center [667, 48] width 157 height 27
type input "200"
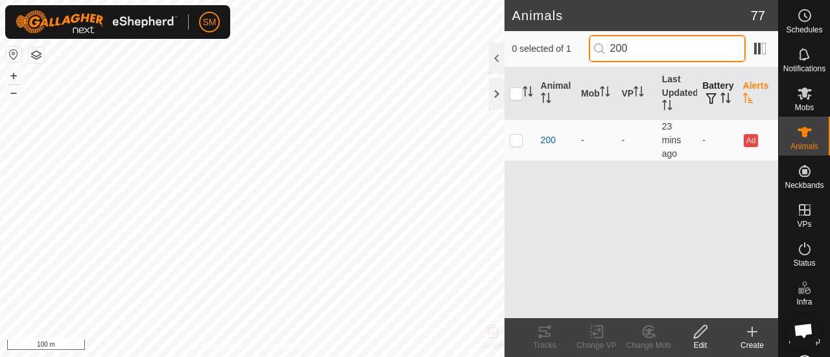
scroll to position [0, 0]
drag, startPoint x: 527, startPoint y: 81, endPoint x: 506, endPoint y: 84, distance: 21.0
click at [506, 84] on div "0 selected of 1 200 Animal Mob VP Last Updated Battery Alerts 200 - - 23 mins a…" at bounding box center [642, 174] width 274 height 287
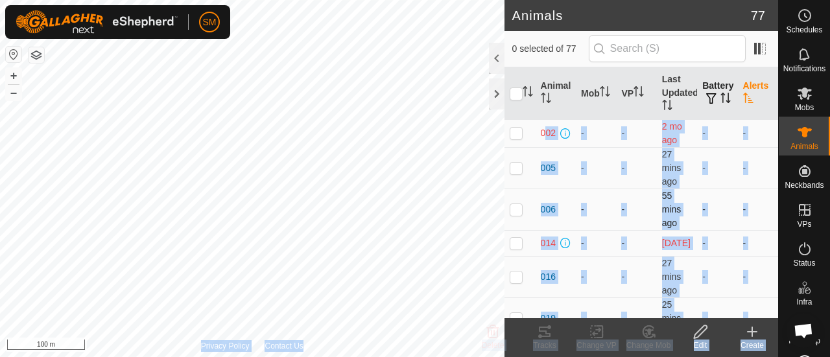
drag, startPoint x: 506, startPoint y: 84, endPoint x: 610, endPoint y: 203, distance: 157.7
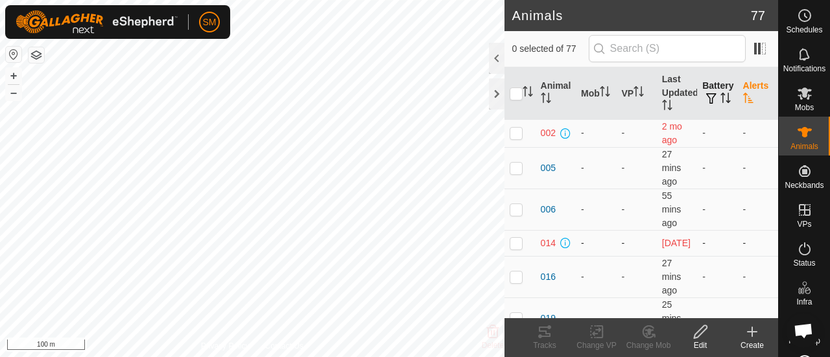
click at [632, 232] on td "-" at bounding box center [636, 243] width 40 height 26
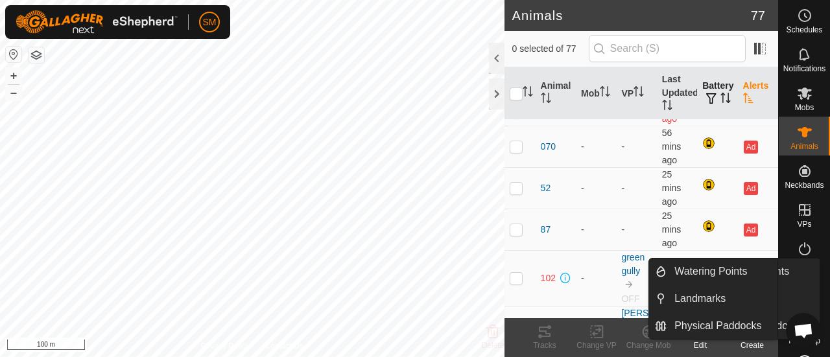
scroll to position [2735, 0]
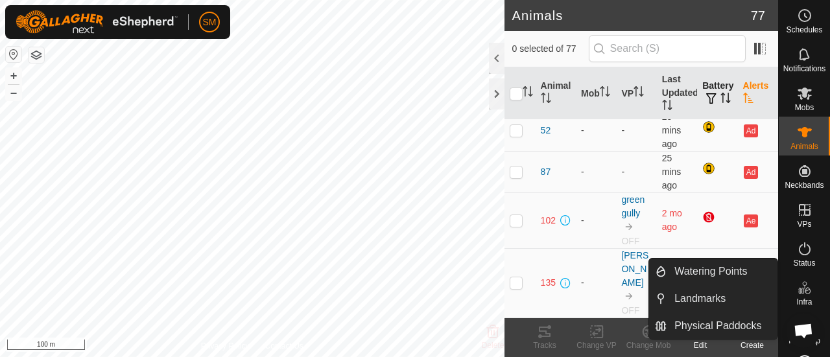
click at [780, 295] on div "Infra" at bounding box center [804, 291] width 51 height 39
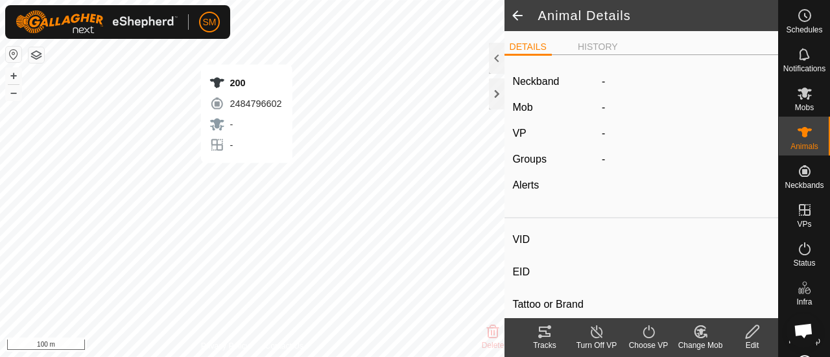
type input "200"
type input "-"
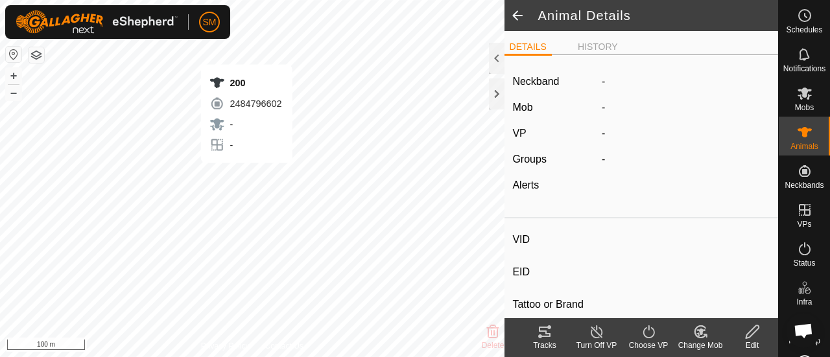
type input "0 kg"
type input "-"
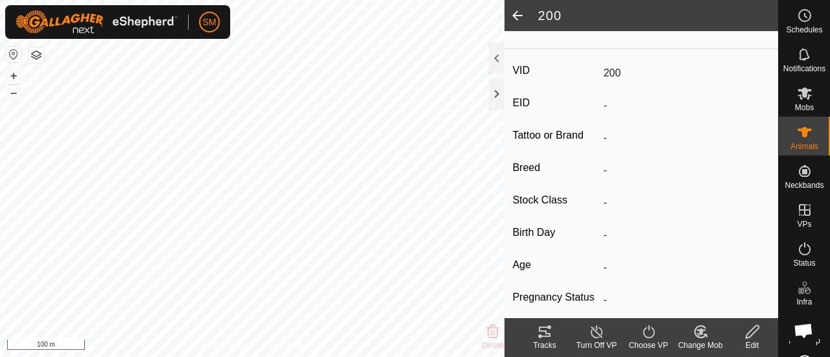
scroll to position [278, 0]
